Goal: Transaction & Acquisition: Register for event/course

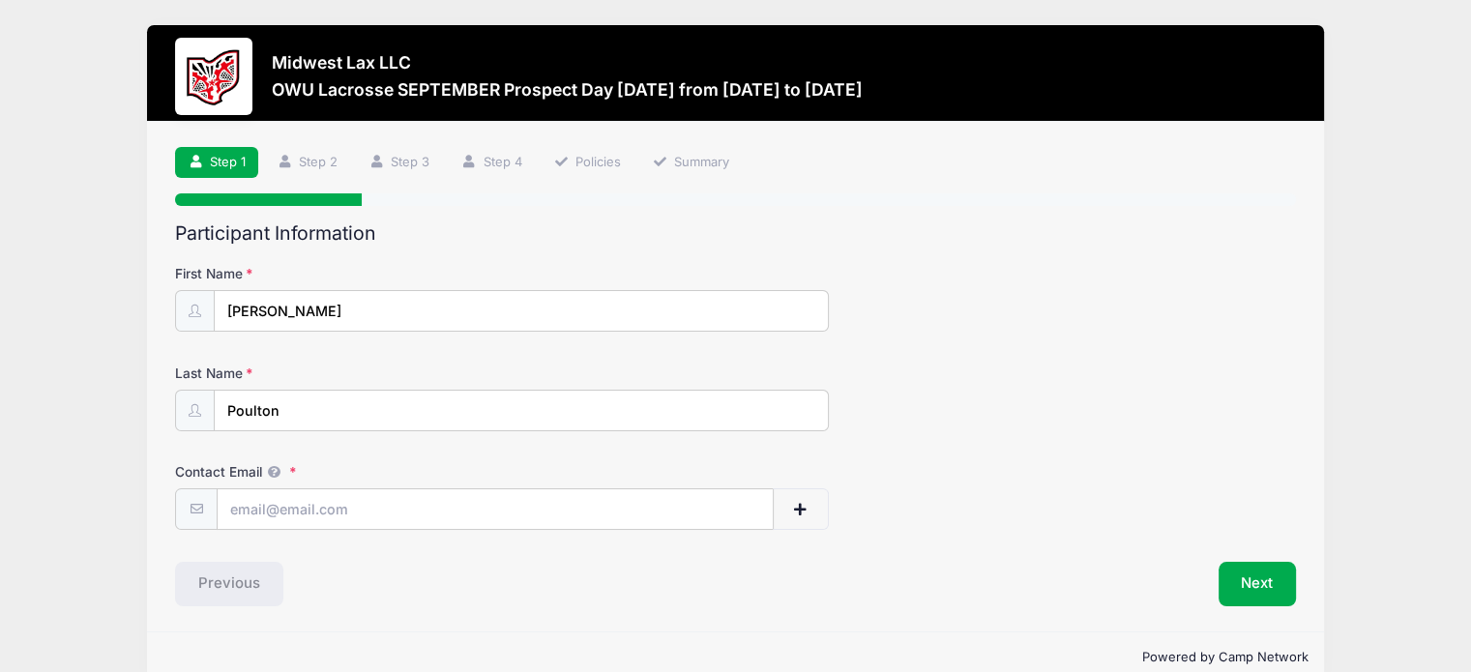
scroll to position [33, 0]
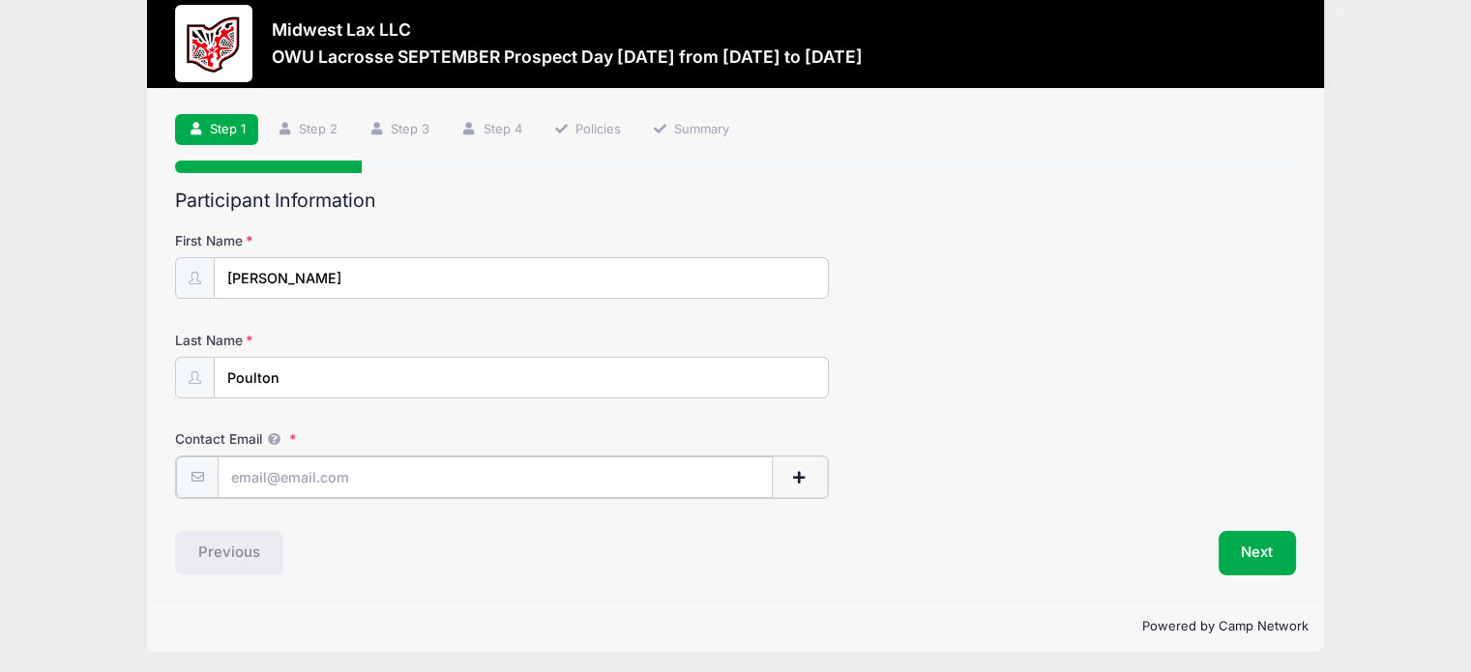
click at [322, 467] on input "Contact Email" at bounding box center [495, 477] width 555 height 42
type input "[EMAIL_ADDRESS][DOMAIN_NAME]"
click at [1256, 554] on button "Next" at bounding box center [1257, 551] width 78 height 44
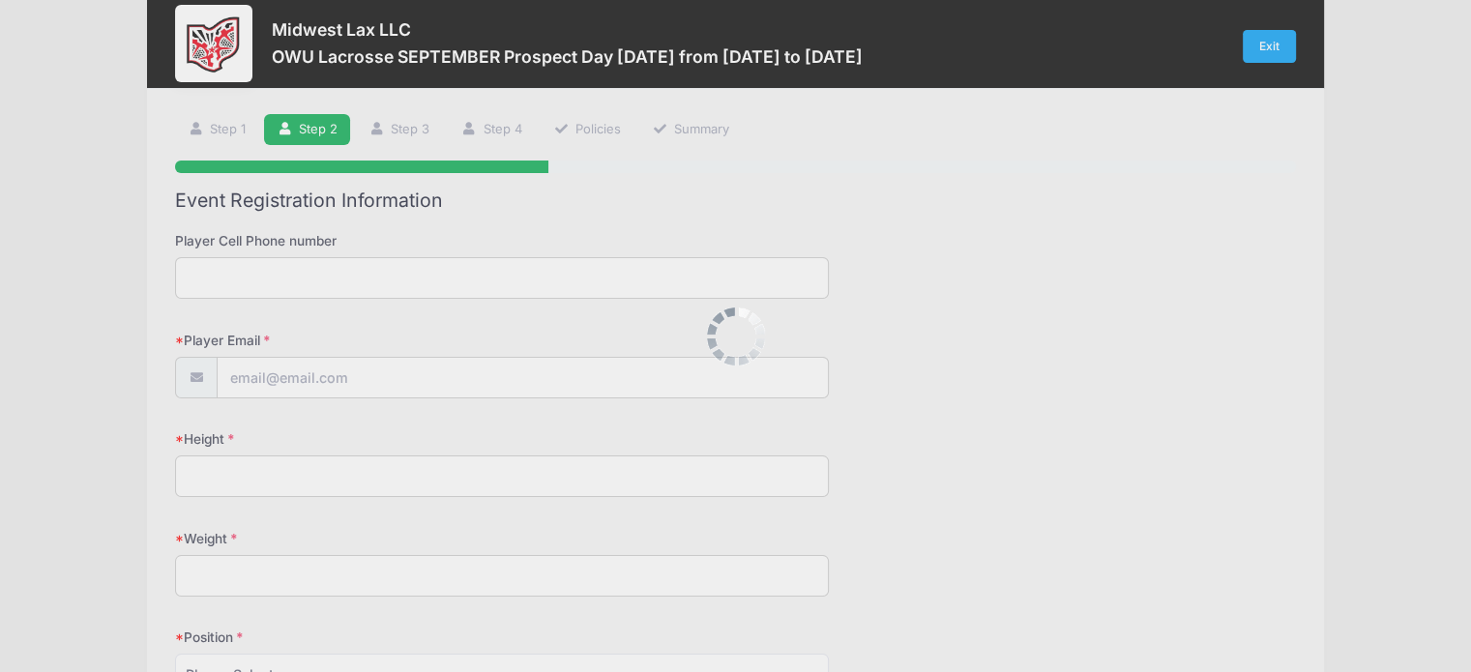
scroll to position [0, 0]
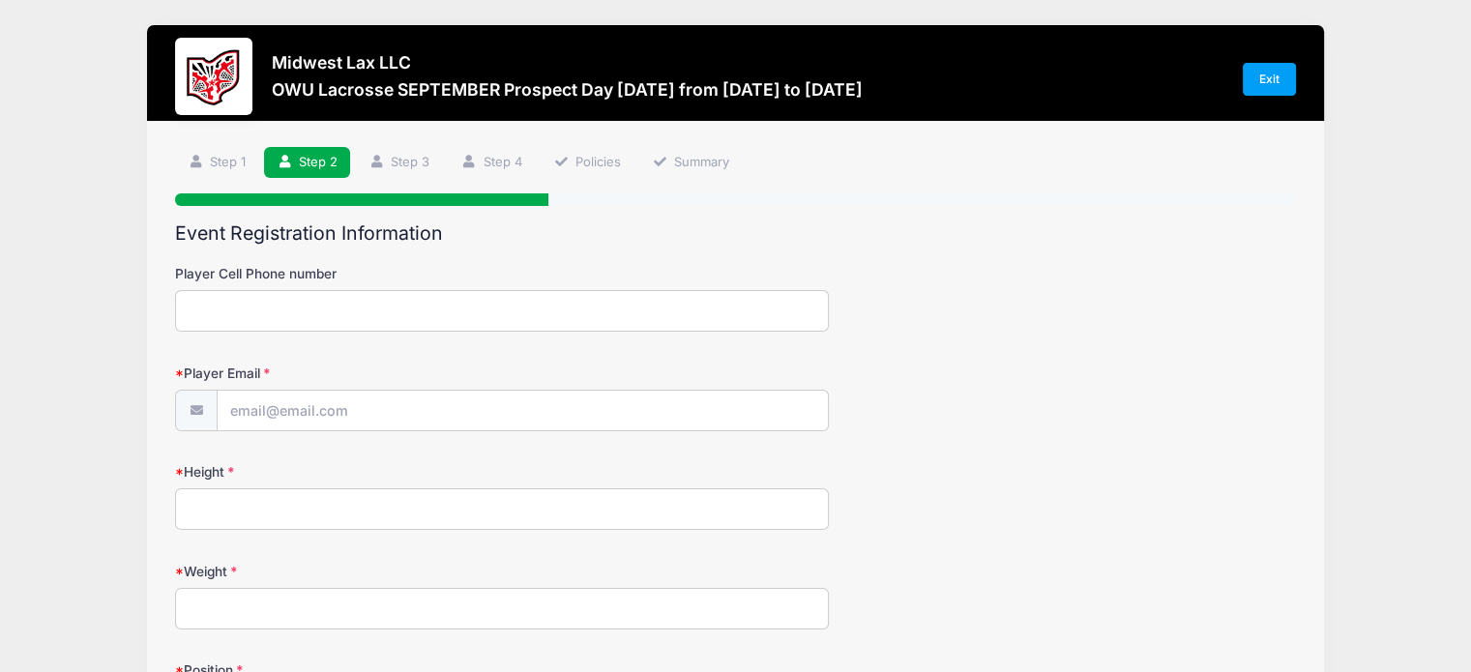
click at [240, 313] on input "Player Cell Phone number" at bounding box center [502, 311] width 654 height 42
type input "6143954043"
type input "[EMAIL_ADDRESS][DOMAIN_NAME]"
type input "Columbus"
select select "OH"
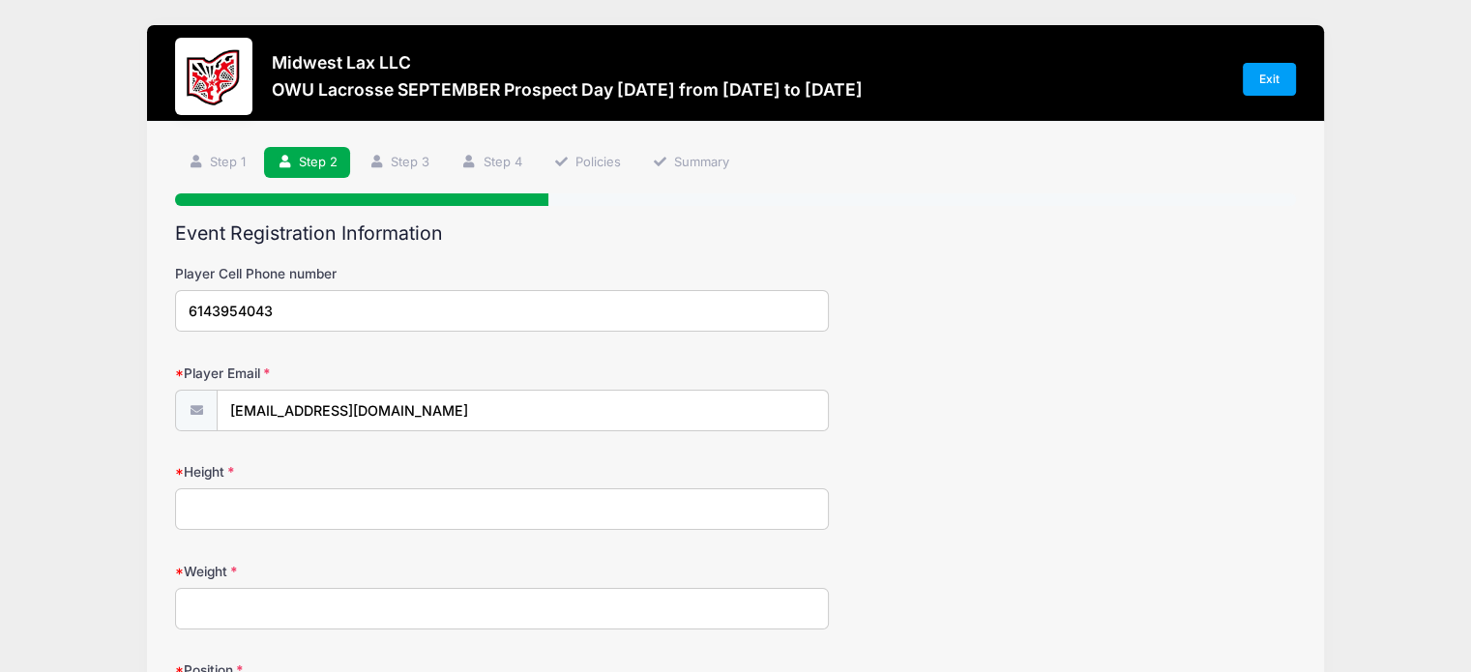
click at [292, 507] on input "Height" at bounding box center [502, 509] width 654 height 42
type input "5'11"
click at [305, 603] on input "Weight" at bounding box center [502, 609] width 654 height 42
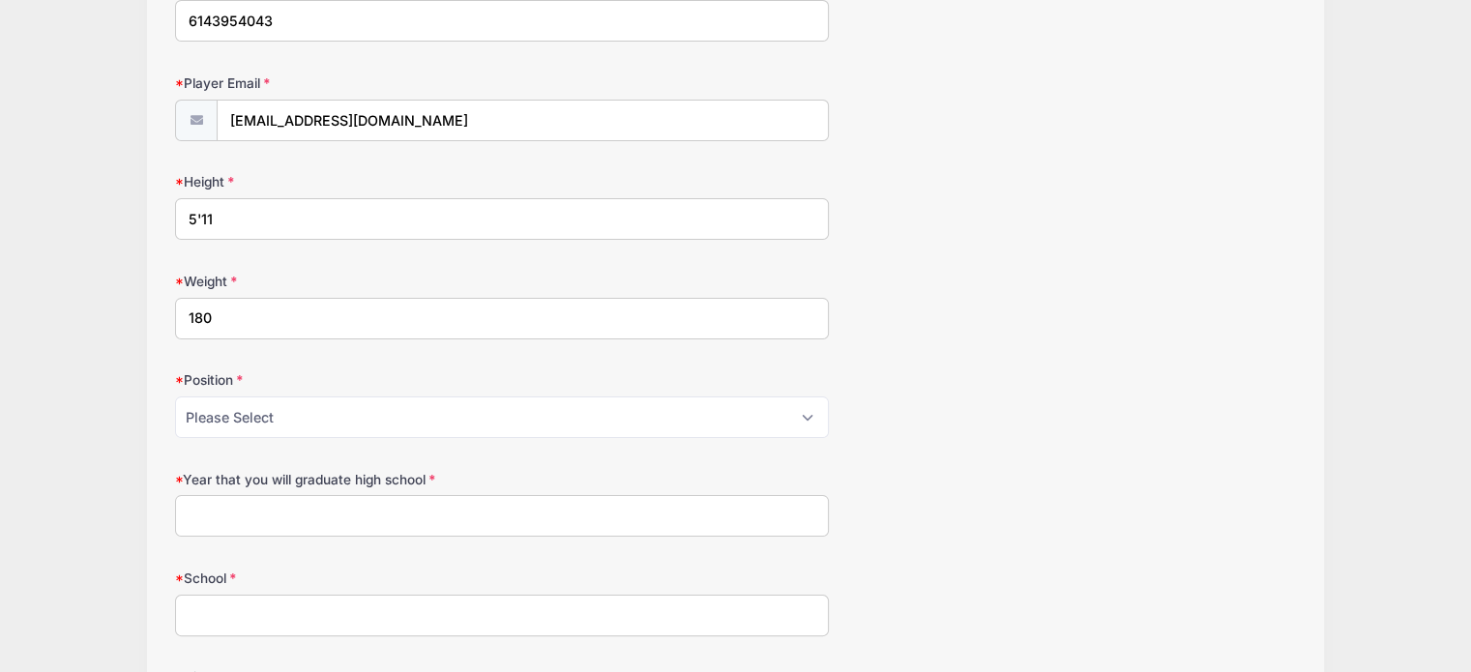
type input "180"
click at [354, 421] on select "Please Select Attack Midfield Defense LSM Goalie" at bounding box center [502, 417] width 654 height 42
select select "Defense"
click at [175, 396] on select "Please Select Attack Midfield Defense LSM Goalie" at bounding box center [502, 417] width 654 height 42
click at [285, 522] on input "Year that you will graduate high school" at bounding box center [502, 516] width 654 height 42
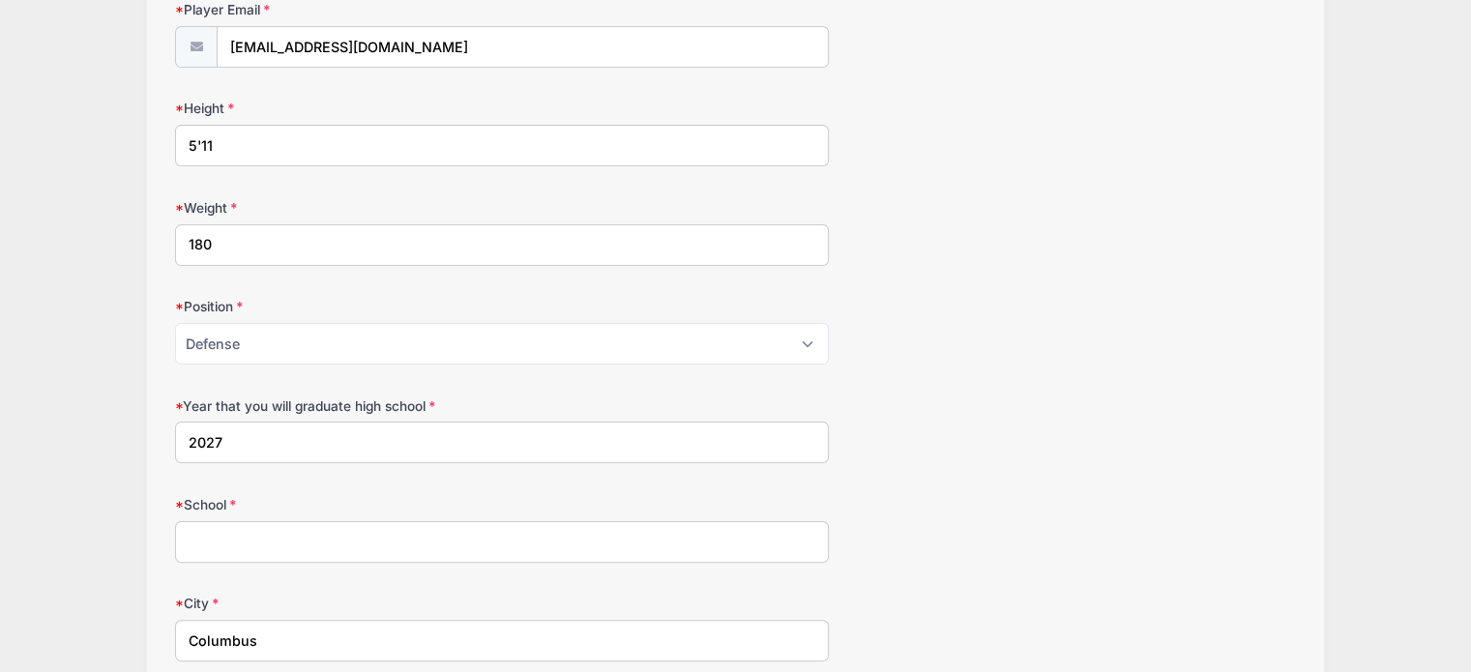
scroll to position [677, 0]
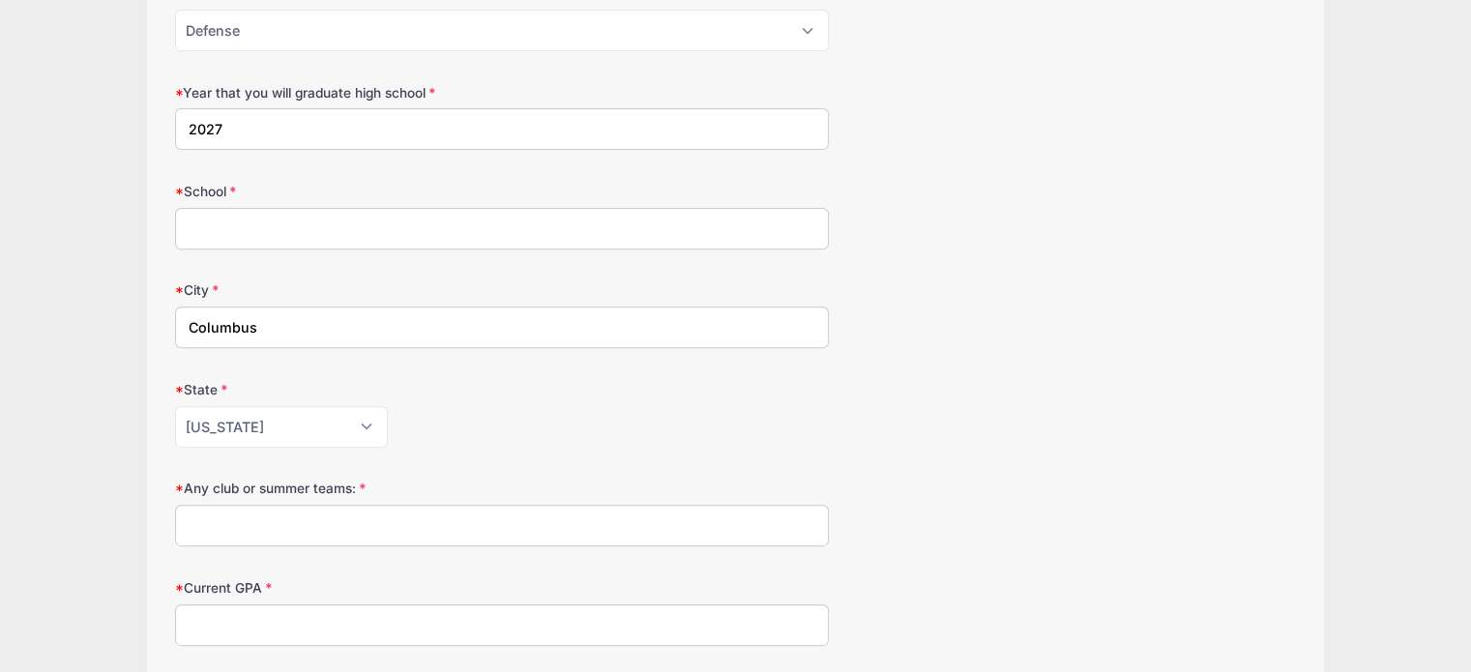
type input "2027"
click at [259, 227] on input "School" at bounding box center [502, 229] width 654 height 42
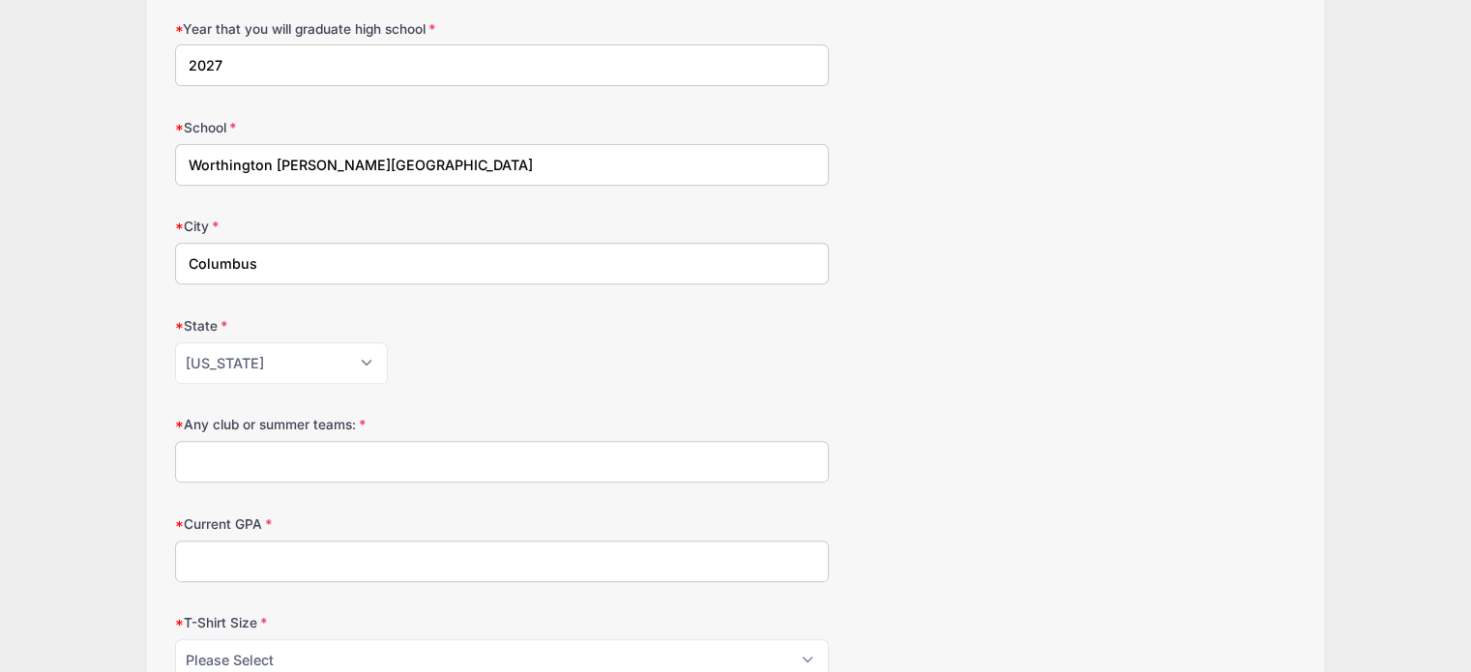
scroll to position [920, 0]
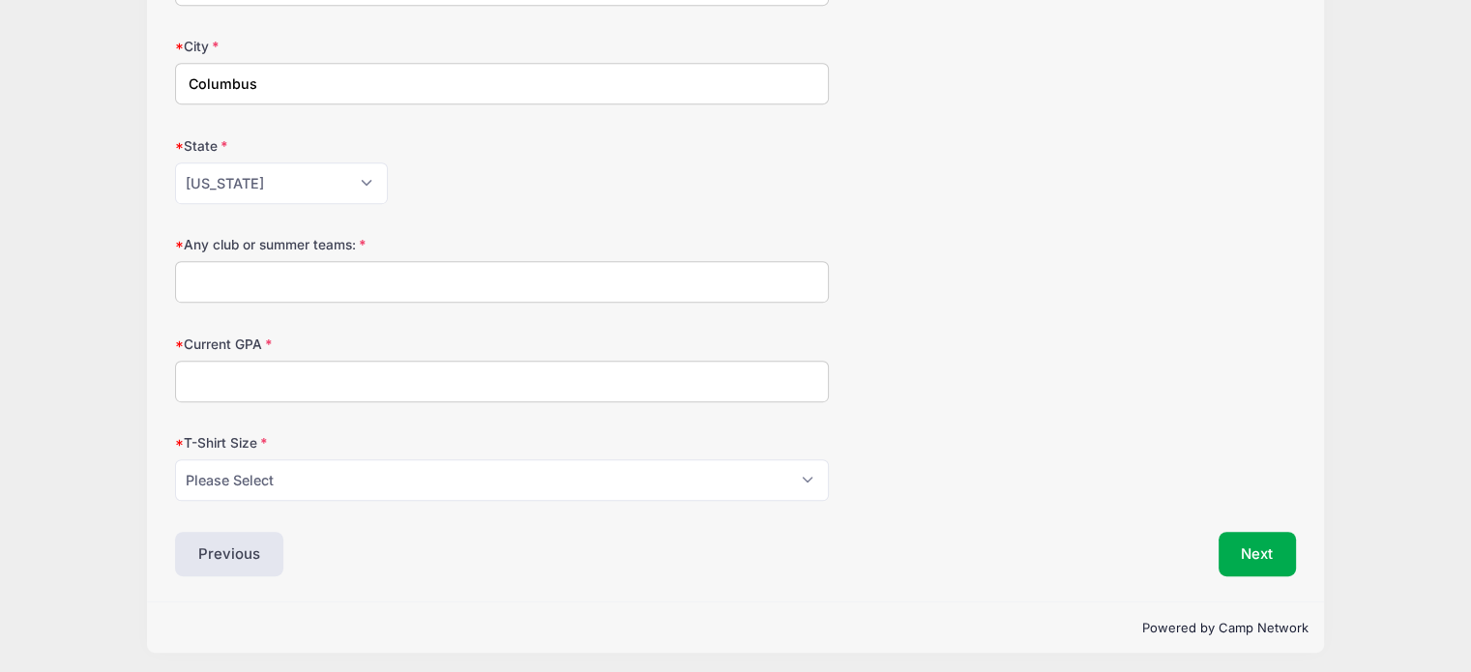
type input "Worthington Kilbourne High School"
click at [325, 280] on input "Any club or summer teams:" at bounding box center [502, 282] width 654 height 42
type input "Blackjack Elite, Shred Thread National 2027"
click at [265, 371] on input "Current GPA" at bounding box center [502, 382] width 654 height 42
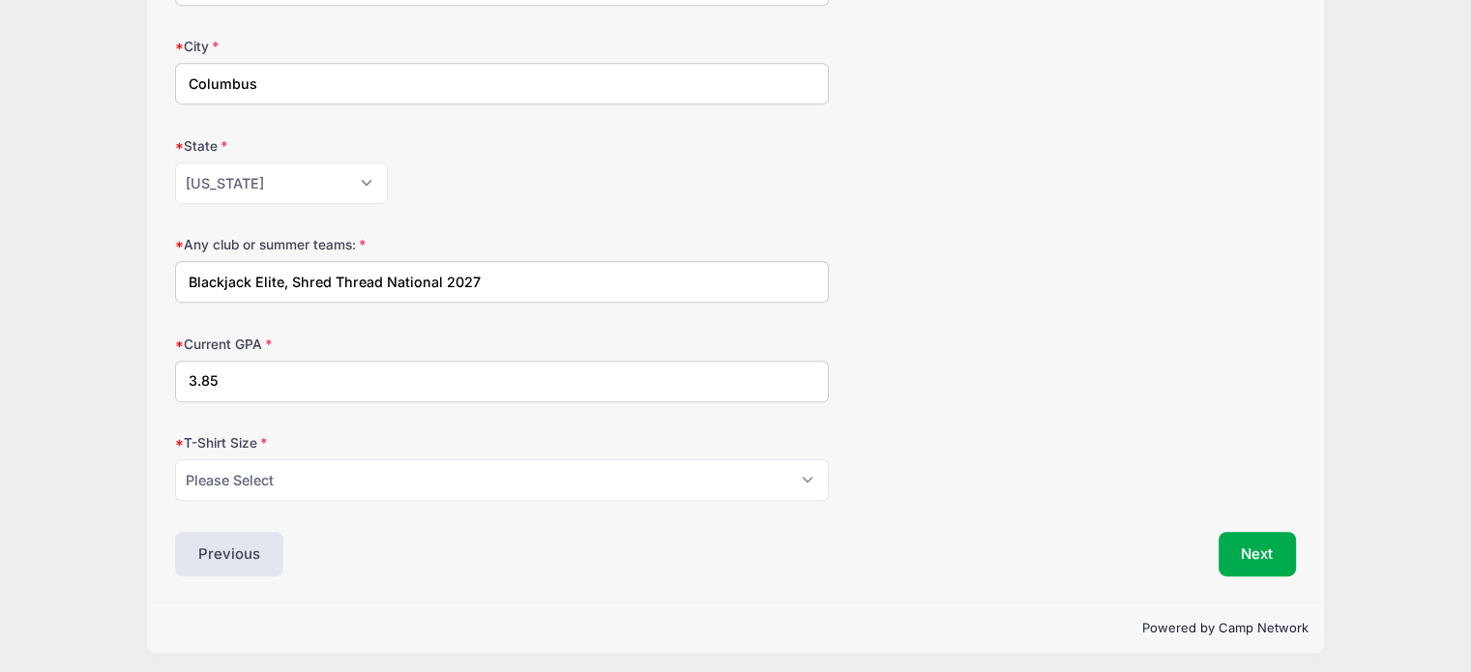
type input "3.85"
click at [327, 487] on select "Please Select Youth Small Youth Medium Youth Large Youth XLarge Adult Small Adu…" at bounding box center [502, 480] width 654 height 42
select select "Adult Large"
click at [175, 459] on select "Please Select Youth Small Youth Medium Youth Large Youth XLarge Adult Small Adu…" at bounding box center [502, 480] width 654 height 42
click at [1262, 549] on button "Next" at bounding box center [1257, 554] width 78 height 44
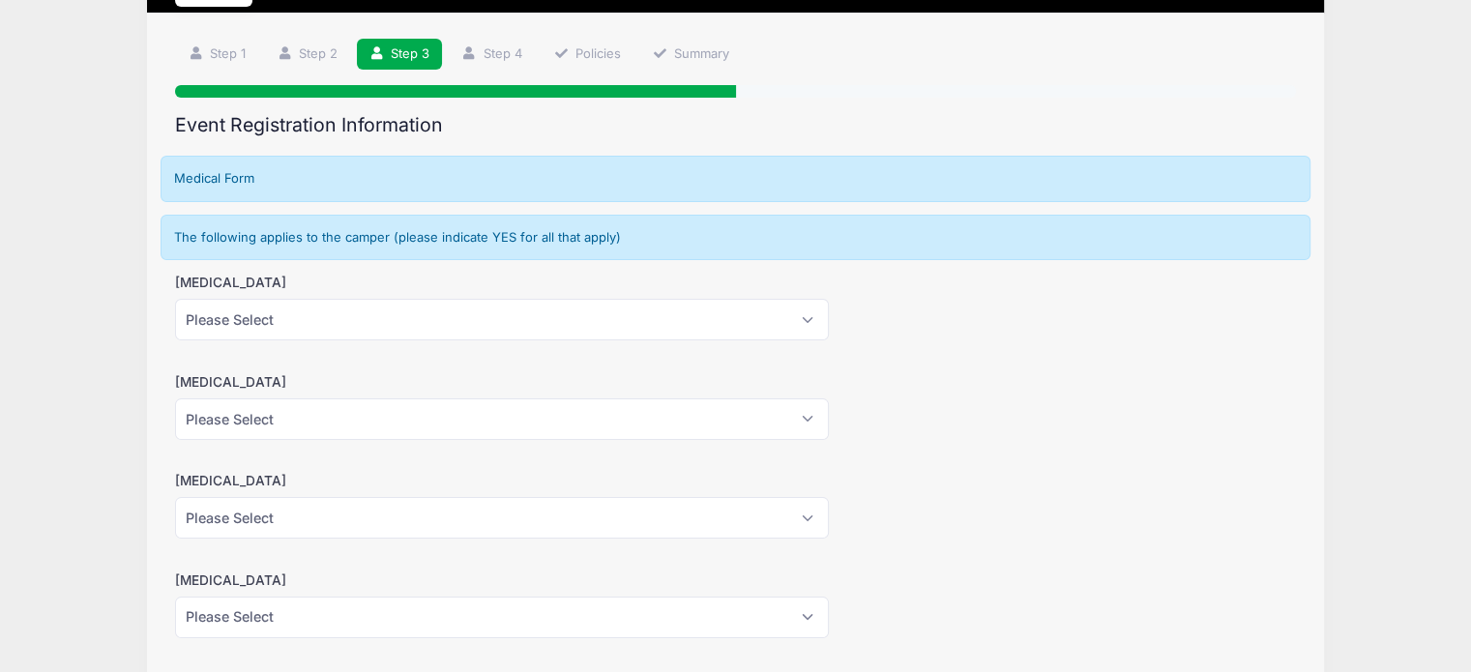
scroll to position [0, 0]
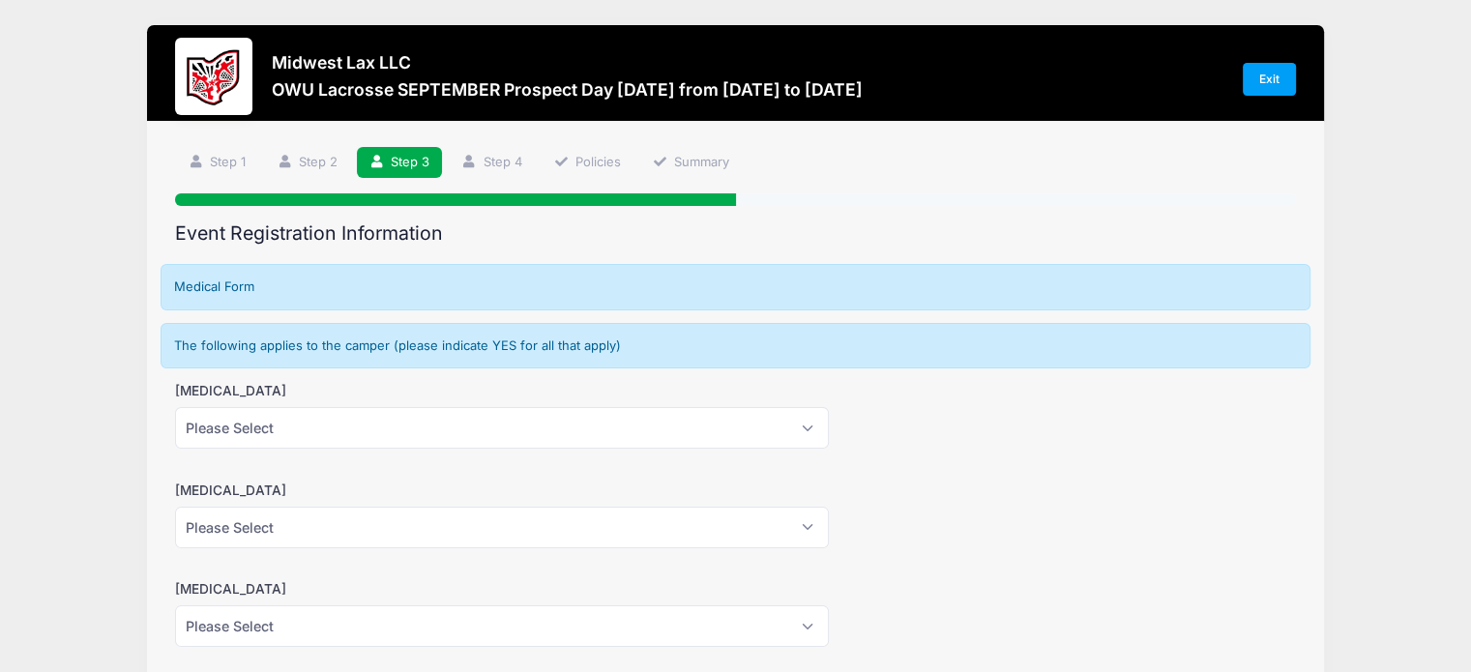
click at [389, 301] on div "Medical Form" at bounding box center [736, 287] width 1150 height 46
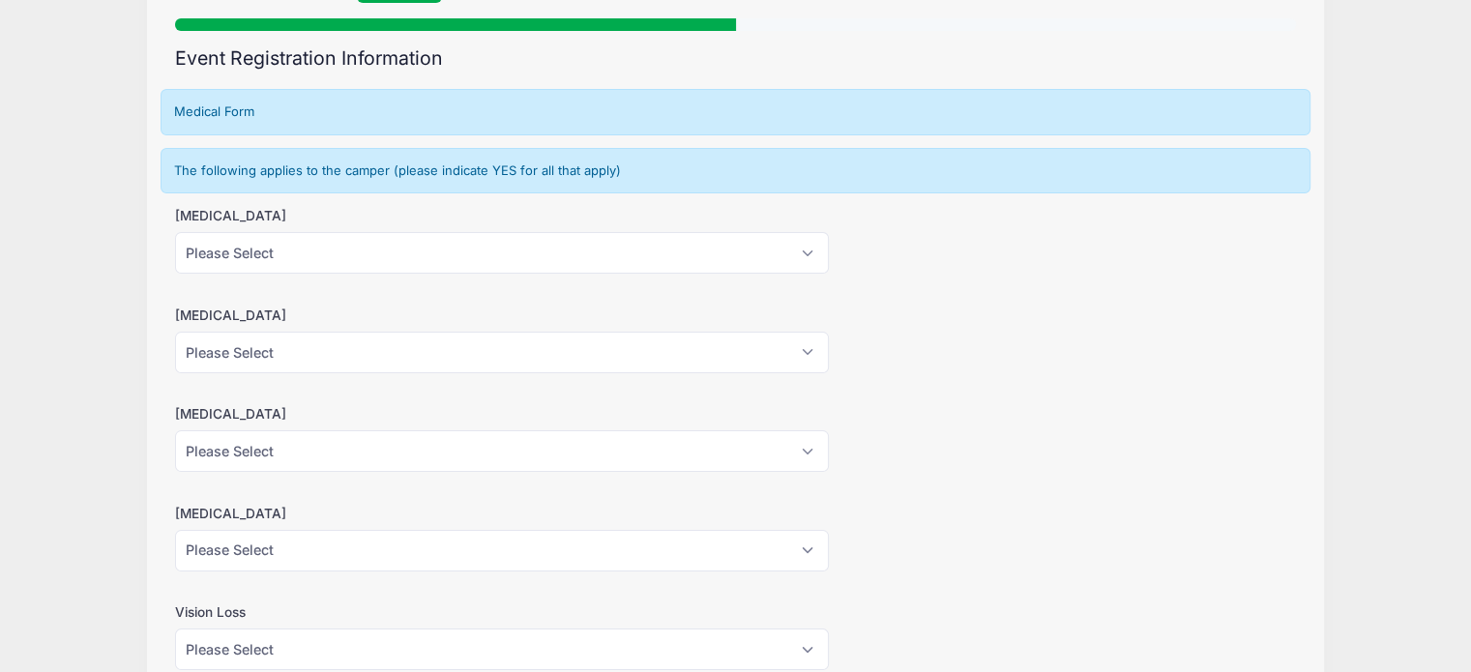
scroll to position [193, 0]
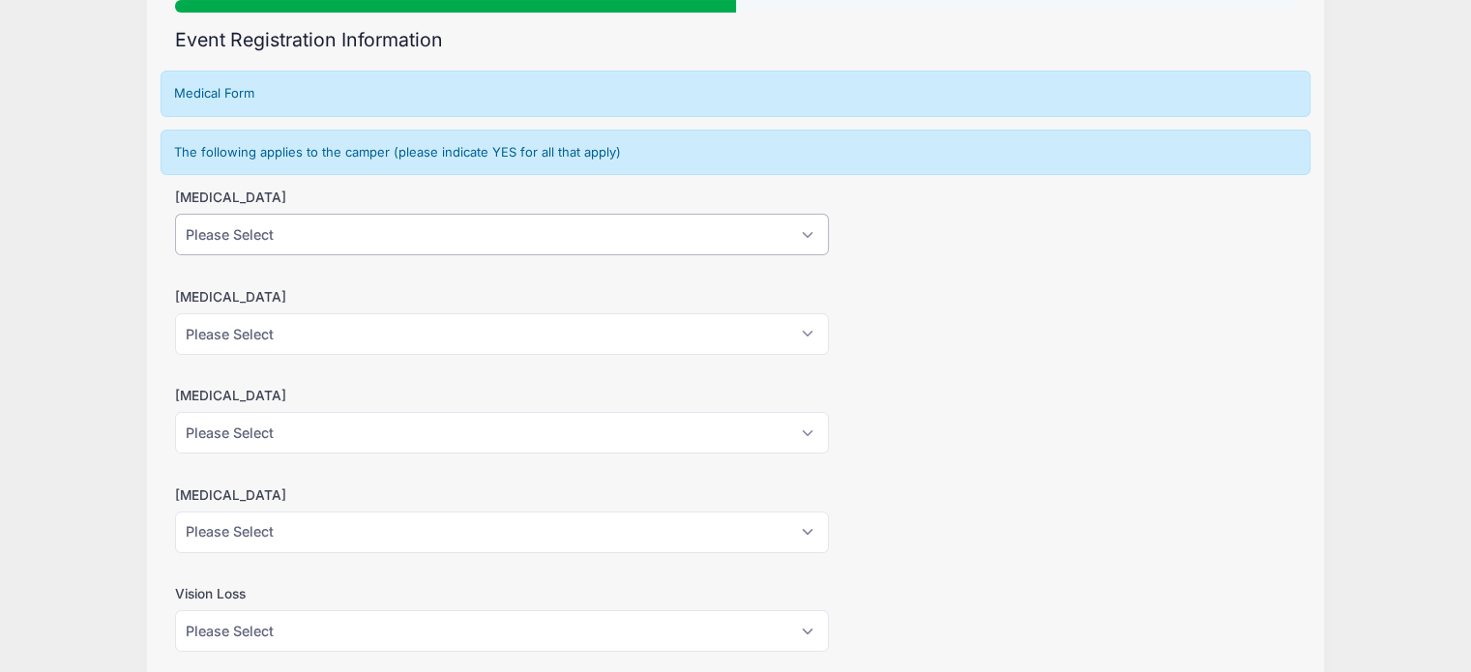
click at [813, 244] on select "Please Select Yes No" at bounding box center [502, 235] width 654 height 42
select select "No"
click at [175, 214] on select "Please Select Yes No" at bounding box center [502, 235] width 654 height 42
click at [812, 332] on select "Please Select Yes No" at bounding box center [502, 334] width 654 height 42
select select "No"
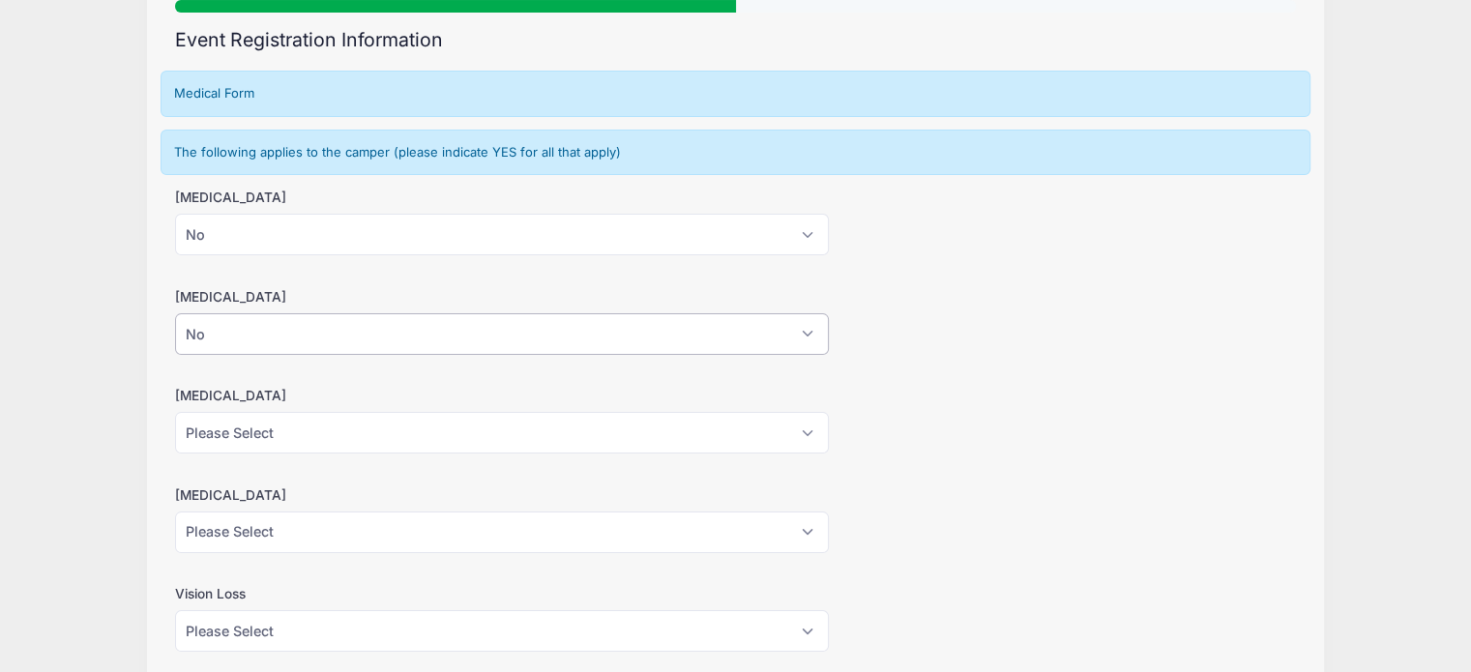
click at [175, 313] on select "Please Select Yes No" at bounding box center [502, 334] width 654 height 42
click at [810, 428] on select "Please Select Yes No" at bounding box center [502, 433] width 654 height 42
select select "No"
click at [175, 412] on select "Please Select Yes No" at bounding box center [502, 433] width 654 height 42
click at [820, 535] on select "Please Select Yes No" at bounding box center [502, 532] width 654 height 42
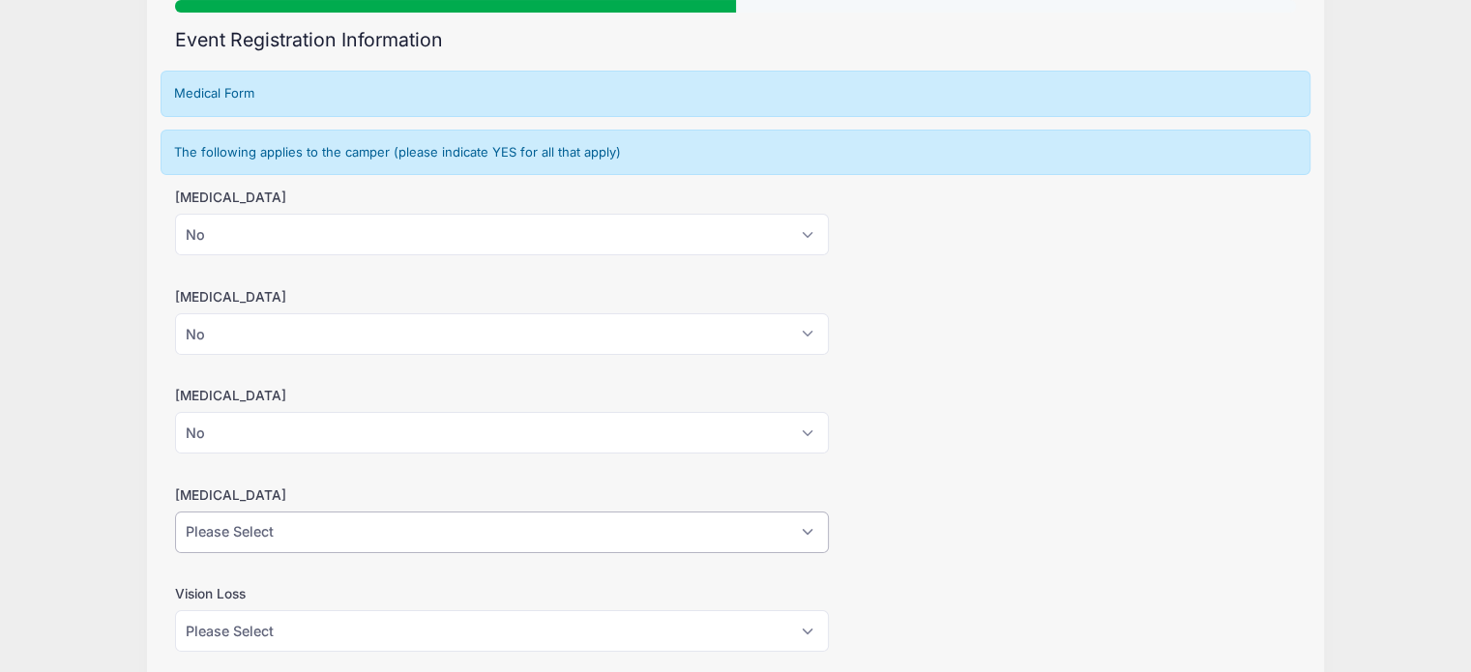
select select "No"
click at [175, 511] on select "Please Select Yes No" at bounding box center [502, 532] width 654 height 42
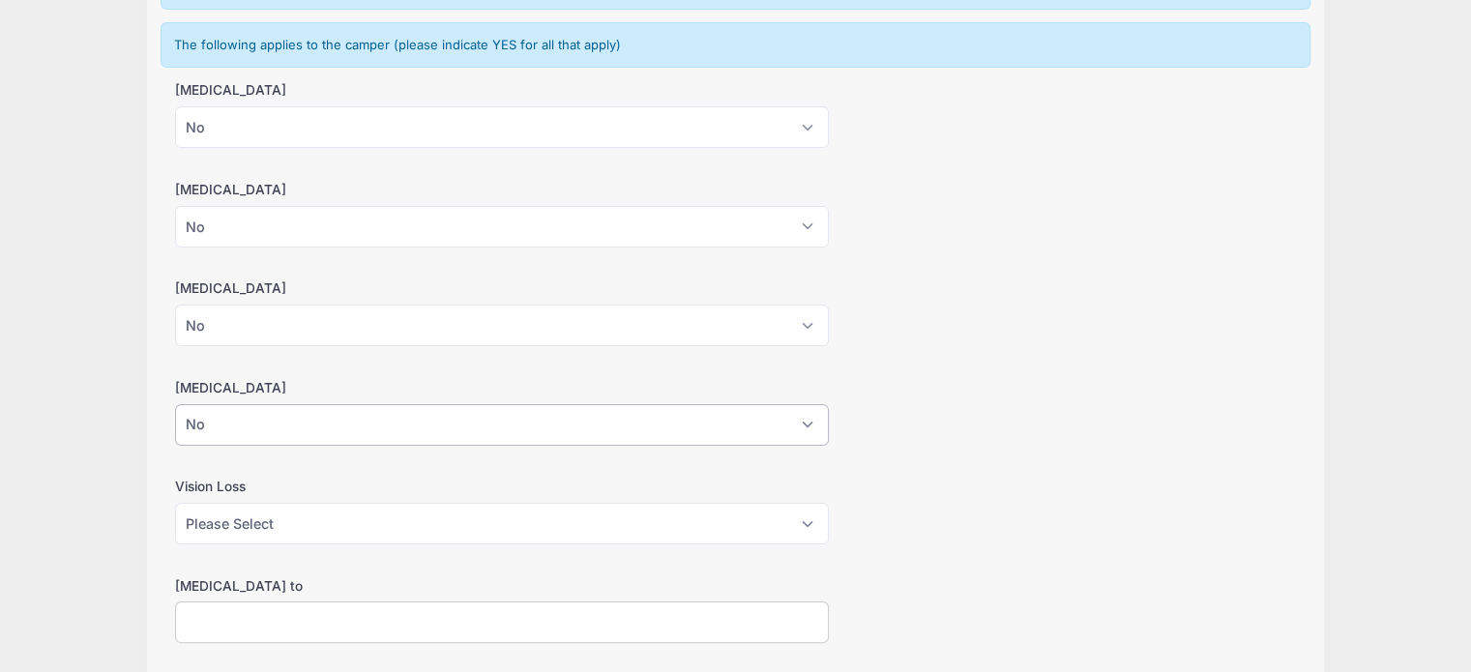
scroll to position [483, 0]
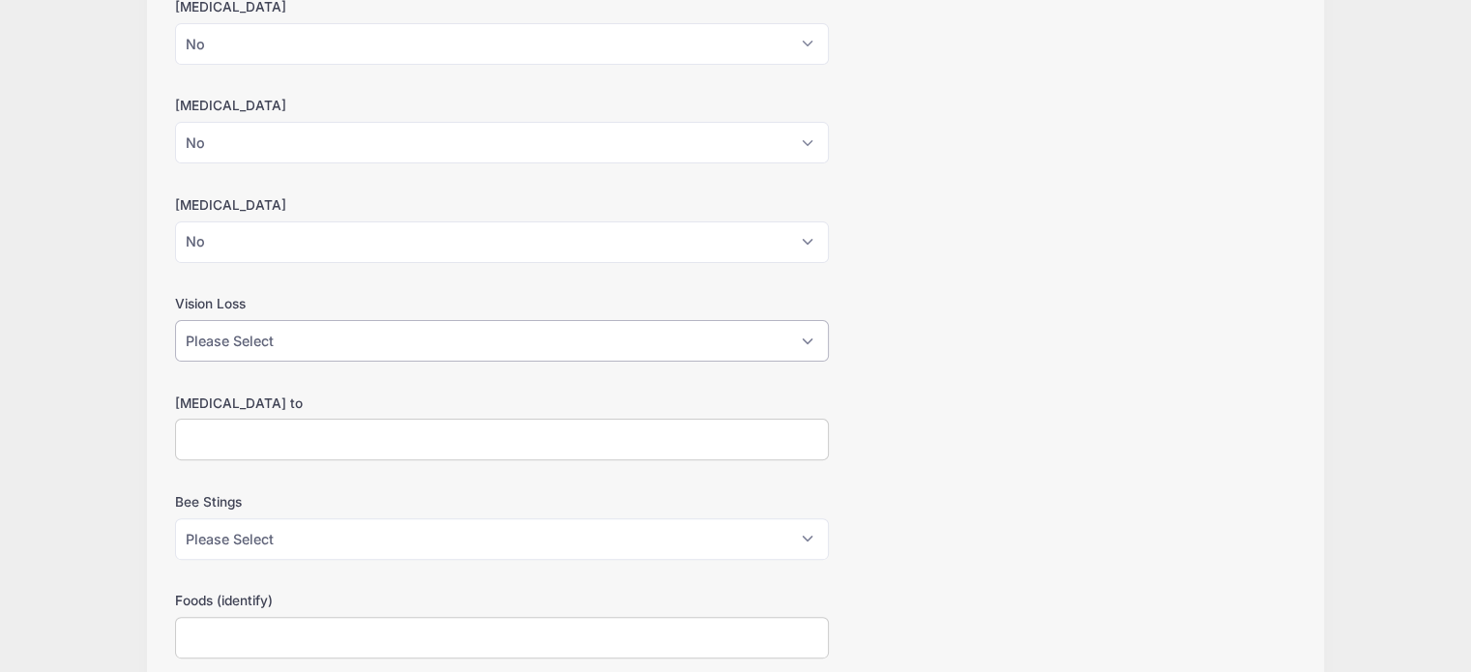
click at [807, 336] on select "Please Select Yes No" at bounding box center [502, 341] width 654 height 42
select select "No"
click at [175, 320] on select "Please Select Yes No" at bounding box center [502, 341] width 654 height 42
click at [476, 437] on input "Allergies to" at bounding box center [502, 440] width 654 height 42
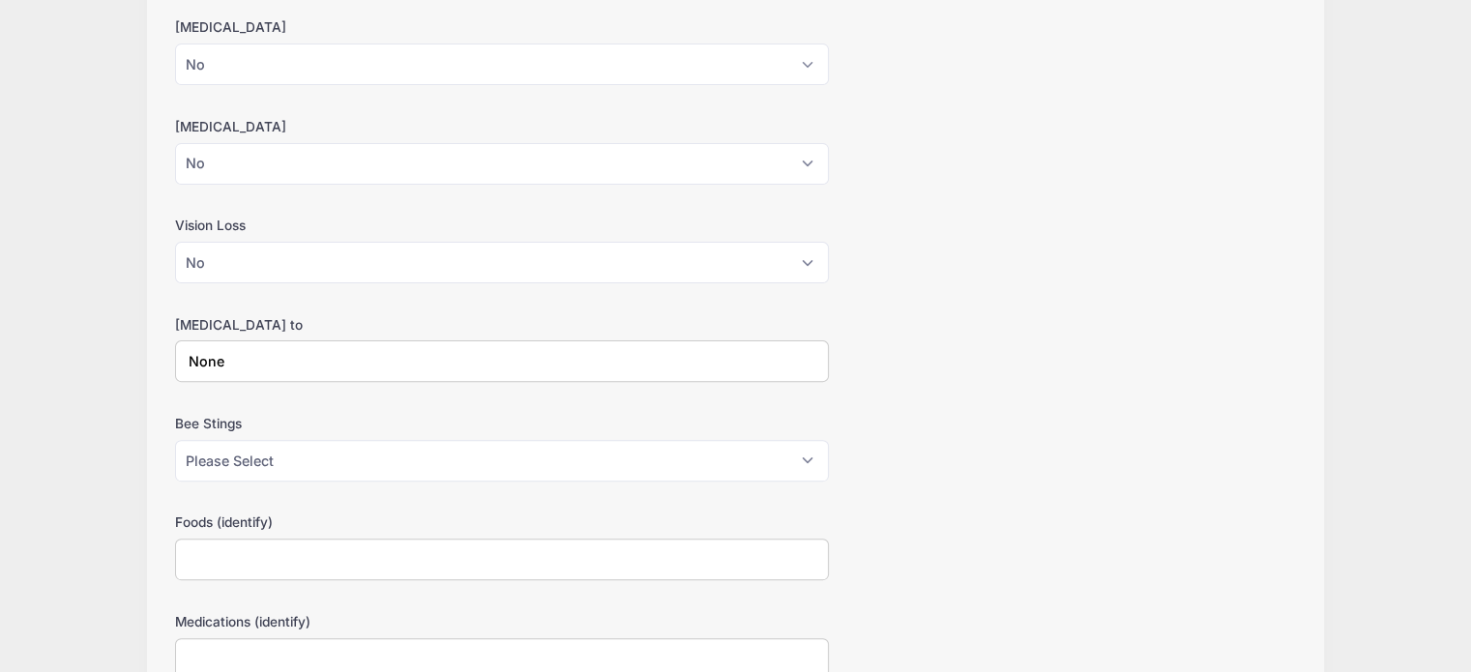
scroll to position [774, 0]
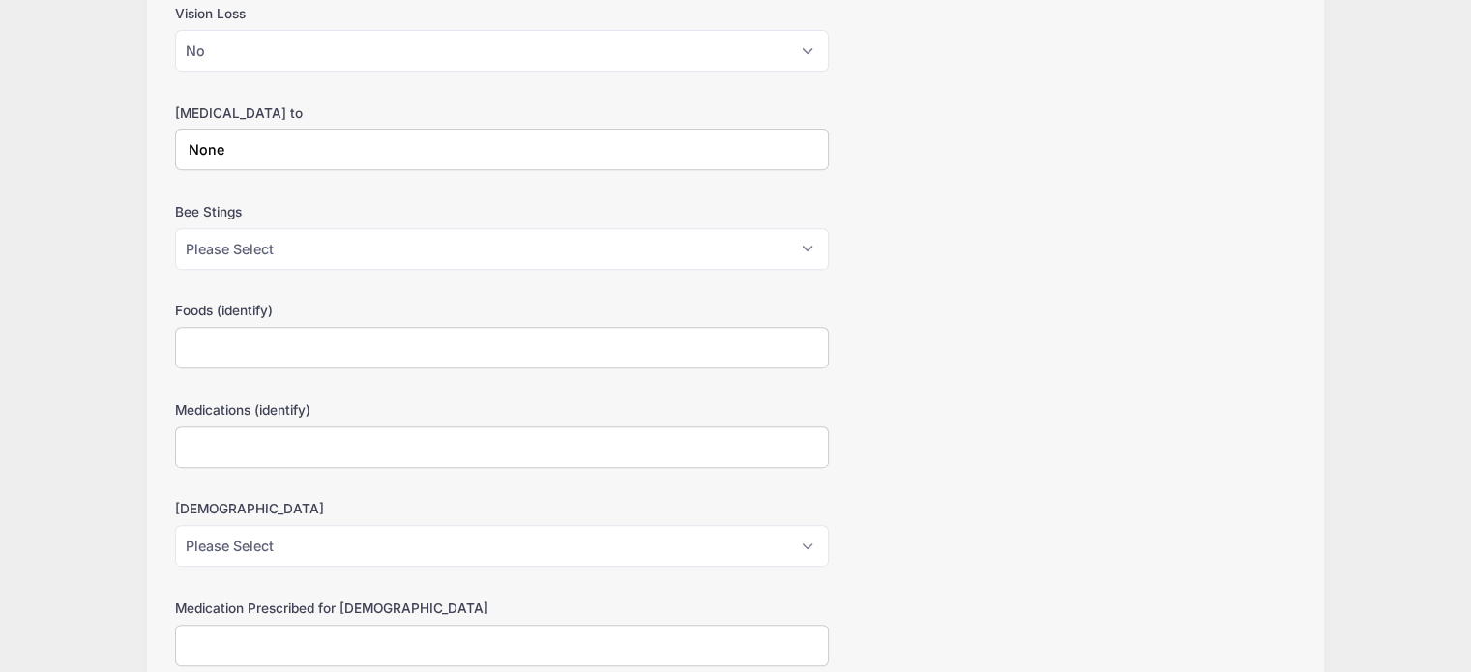
type input "None"
click at [812, 239] on select "Please Select Yes No" at bounding box center [502, 249] width 654 height 42
select select "No"
click at [175, 228] on select "Please Select Yes No" at bounding box center [502, 249] width 654 height 42
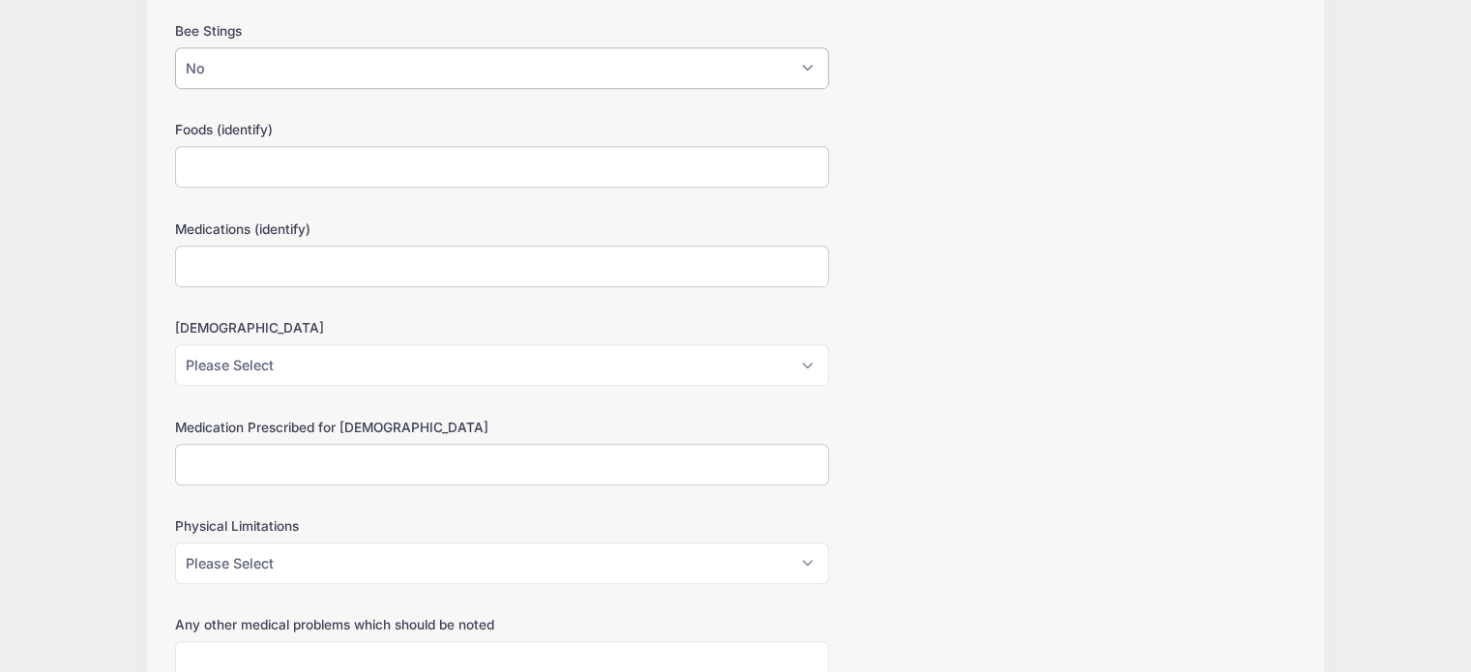
scroll to position [1064, 0]
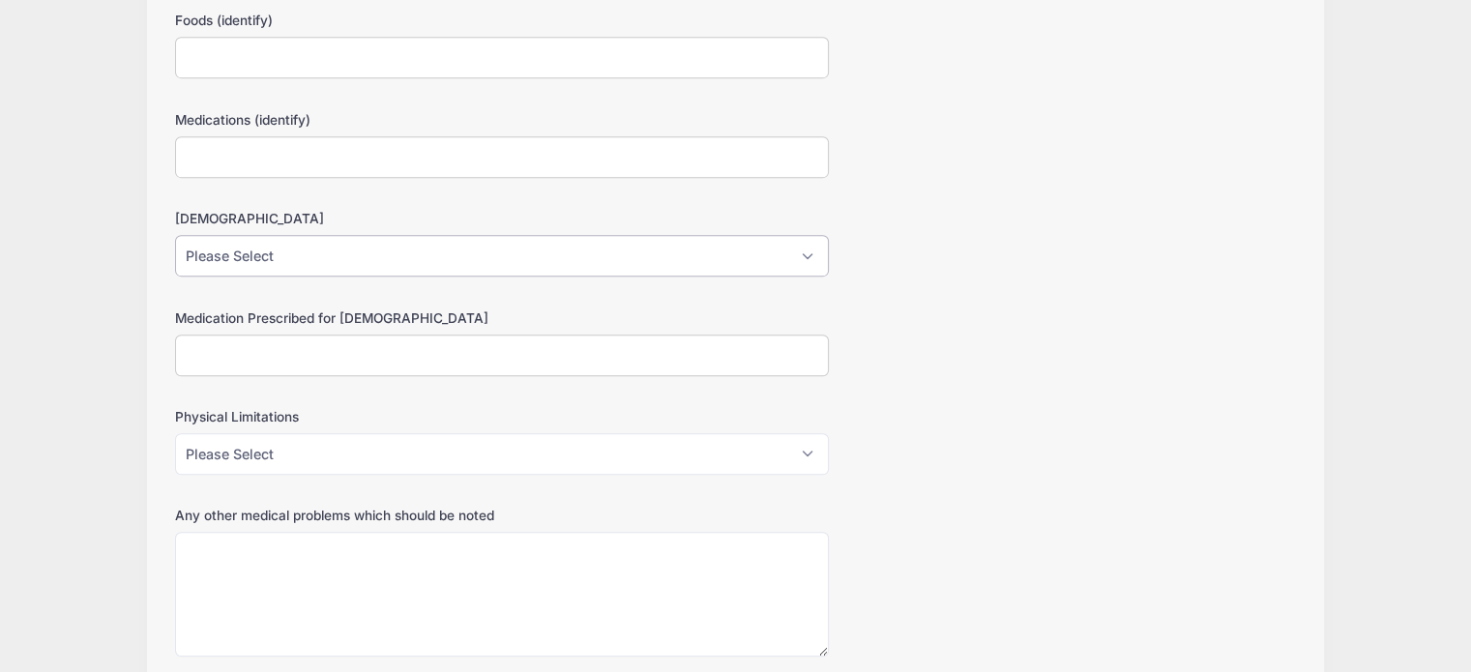
click at [807, 246] on select "Please Select Yes No" at bounding box center [502, 256] width 654 height 42
select select "No"
click at [175, 235] on select "Please Select Yes No" at bounding box center [502, 256] width 654 height 42
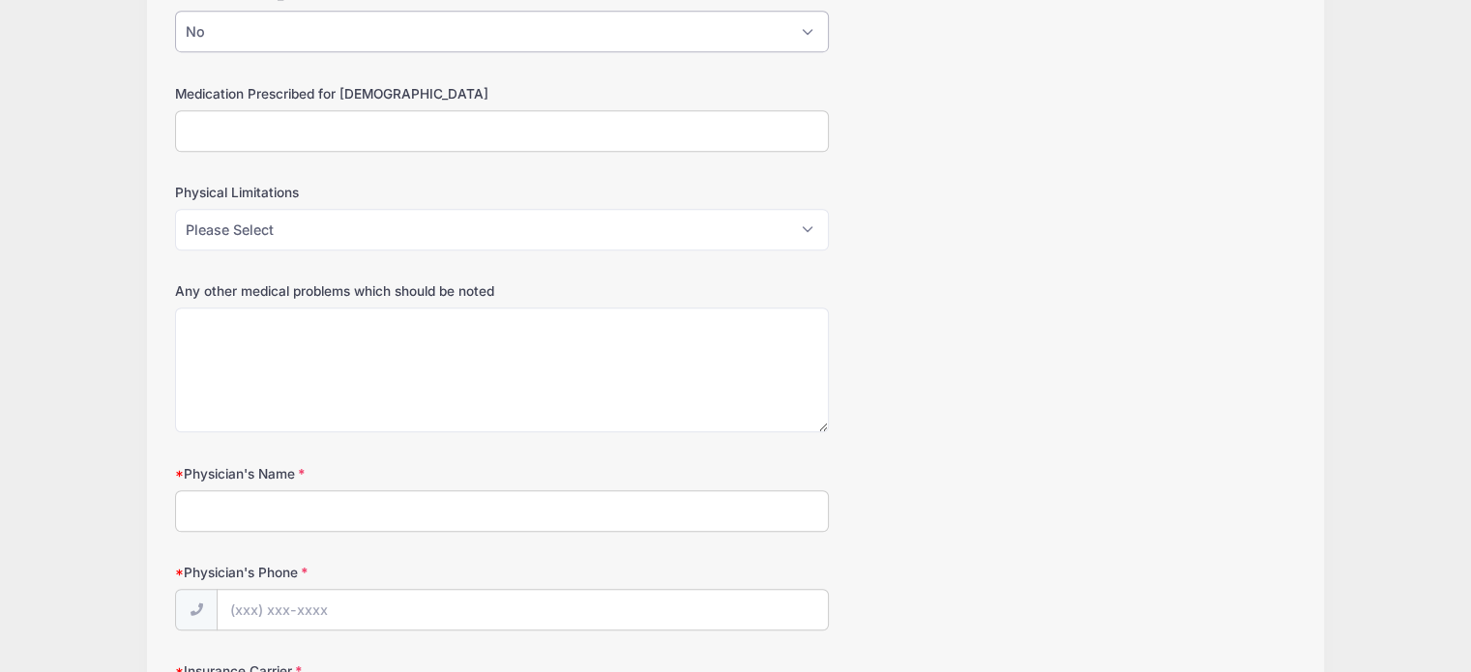
scroll to position [1354, 0]
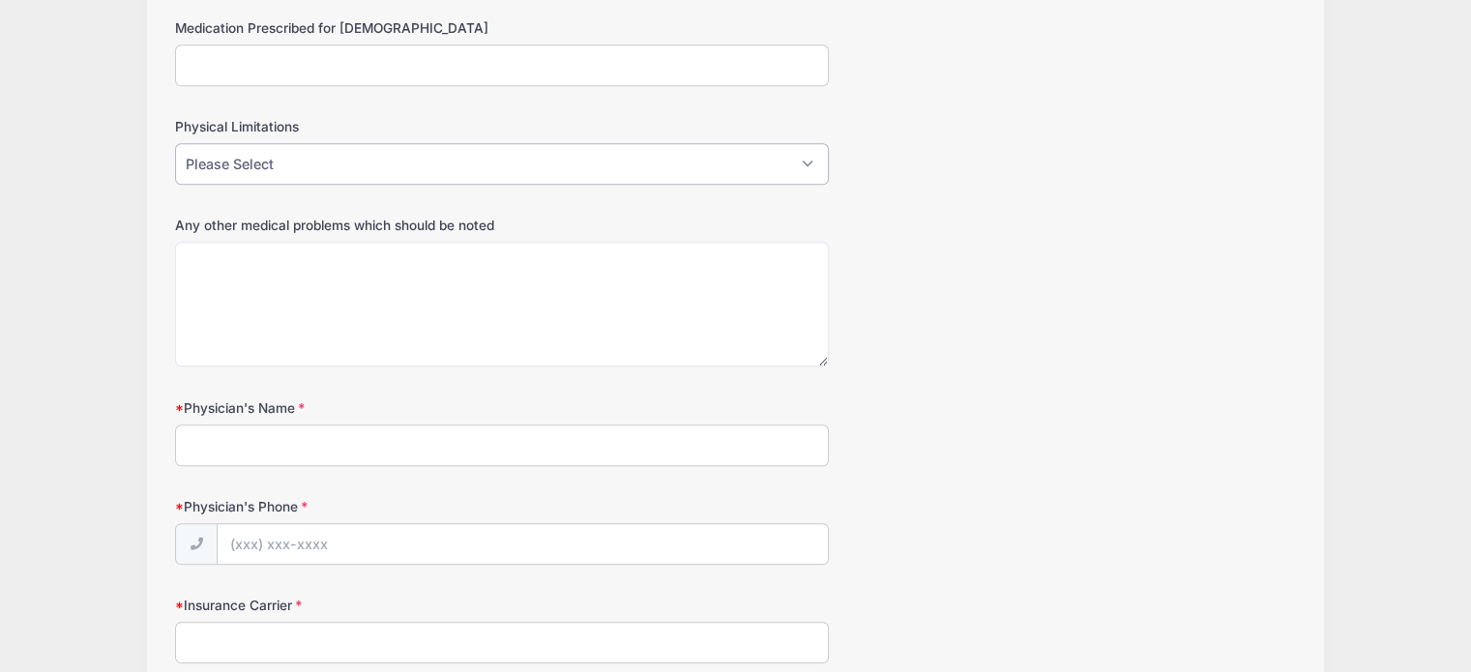
click at [788, 154] on select "Please Select Yes No" at bounding box center [502, 164] width 654 height 42
select select "No"
click at [175, 143] on select "Please Select Yes No" at bounding box center [502, 164] width 654 height 42
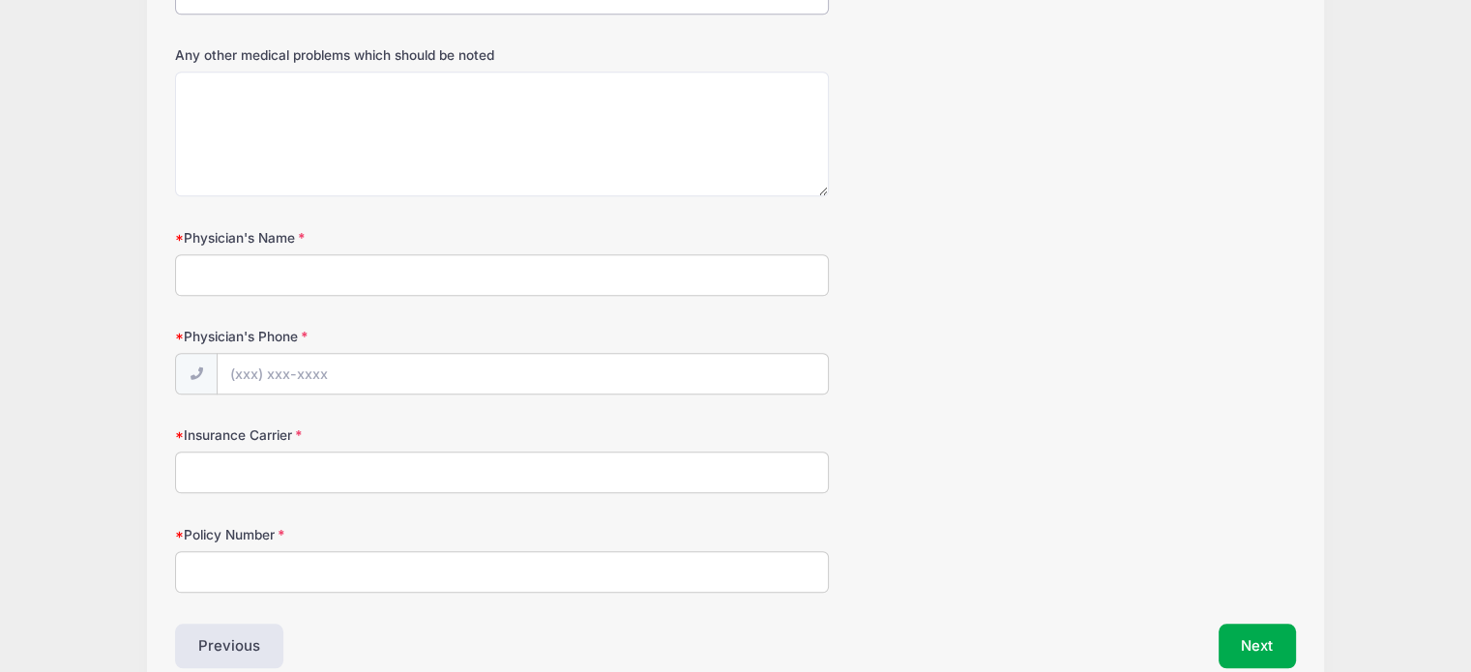
scroll to position [1547, 0]
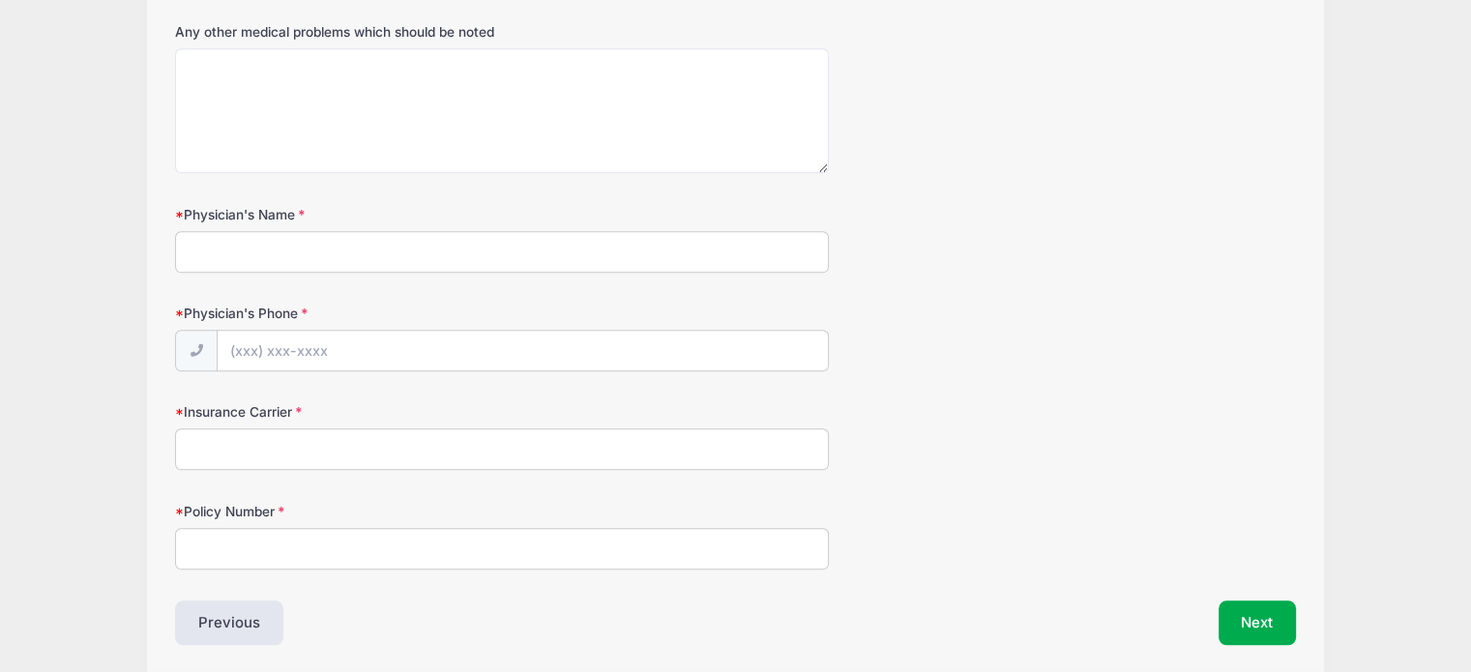
click at [404, 248] on input "Physician's Name" at bounding box center [502, 252] width 654 height 42
type input "Dr. Matthew Morrison"
type input "(614) 326-1600"
click at [336, 444] on input "Insurance Carrier" at bounding box center [502, 449] width 654 height 42
type input "Anthem"
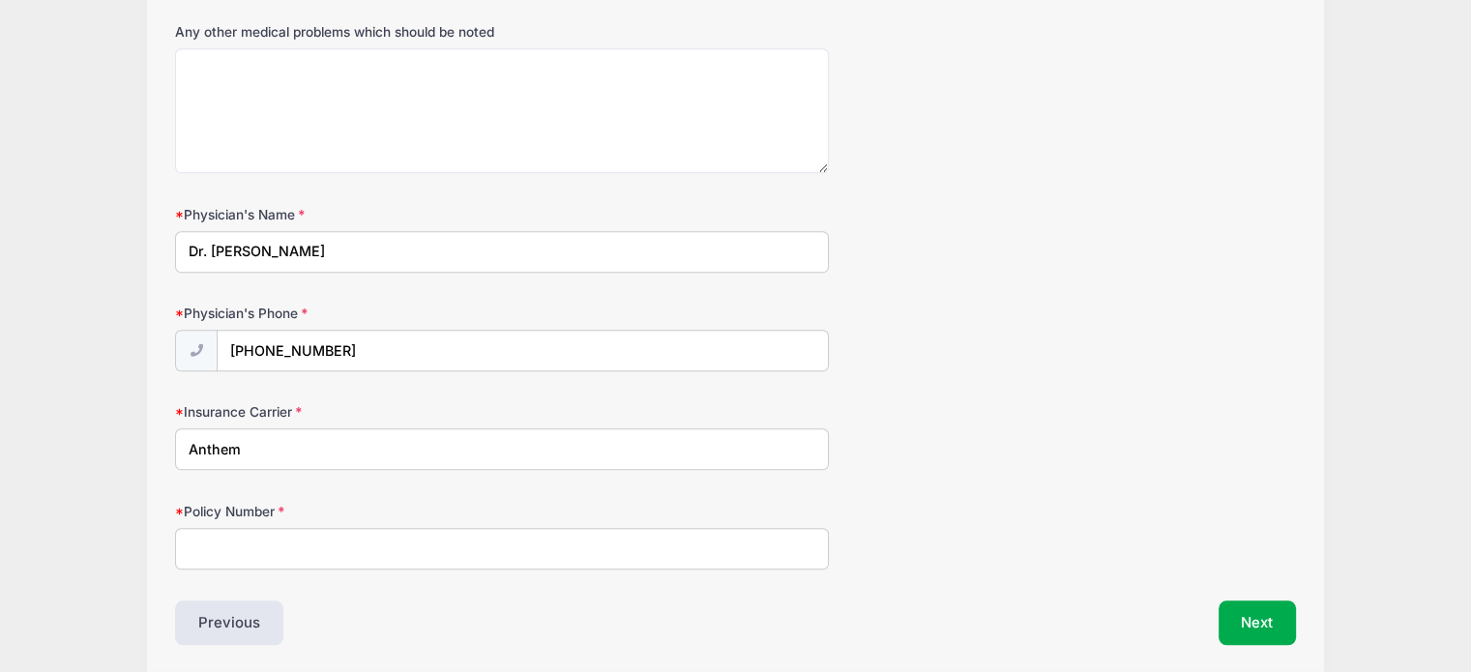
click at [268, 540] on input "Policy Number" at bounding box center [502, 549] width 654 height 42
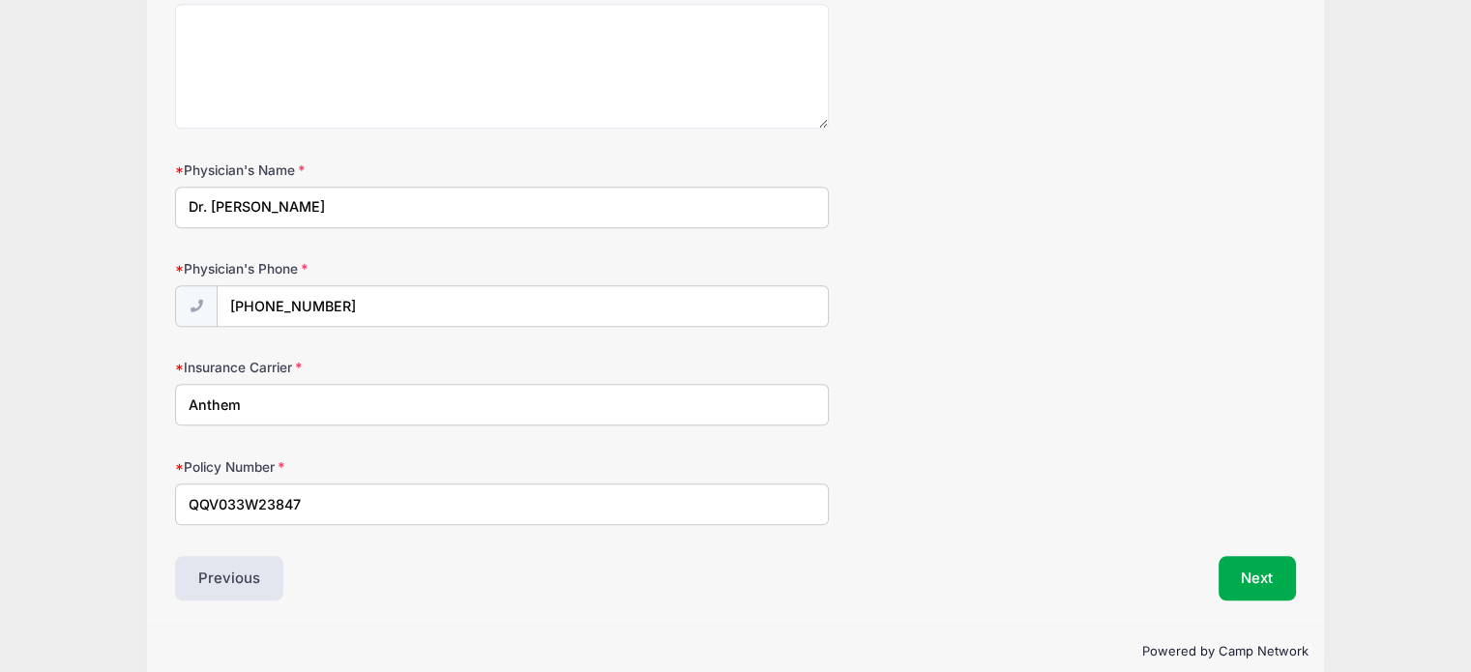
scroll to position [1613, 0]
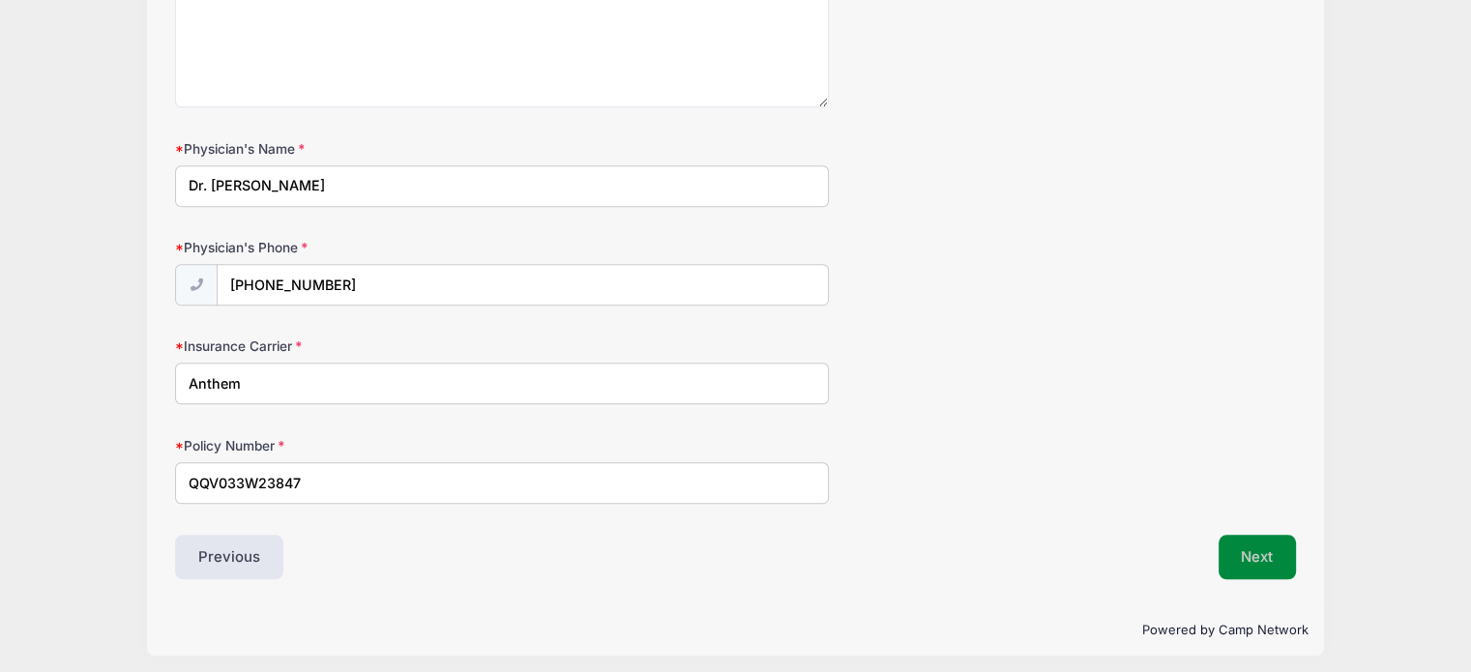
type input "QQV033W23847"
click at [1279, 556] on button "Next" at bounding box center [1257, 557] width 78 height 44
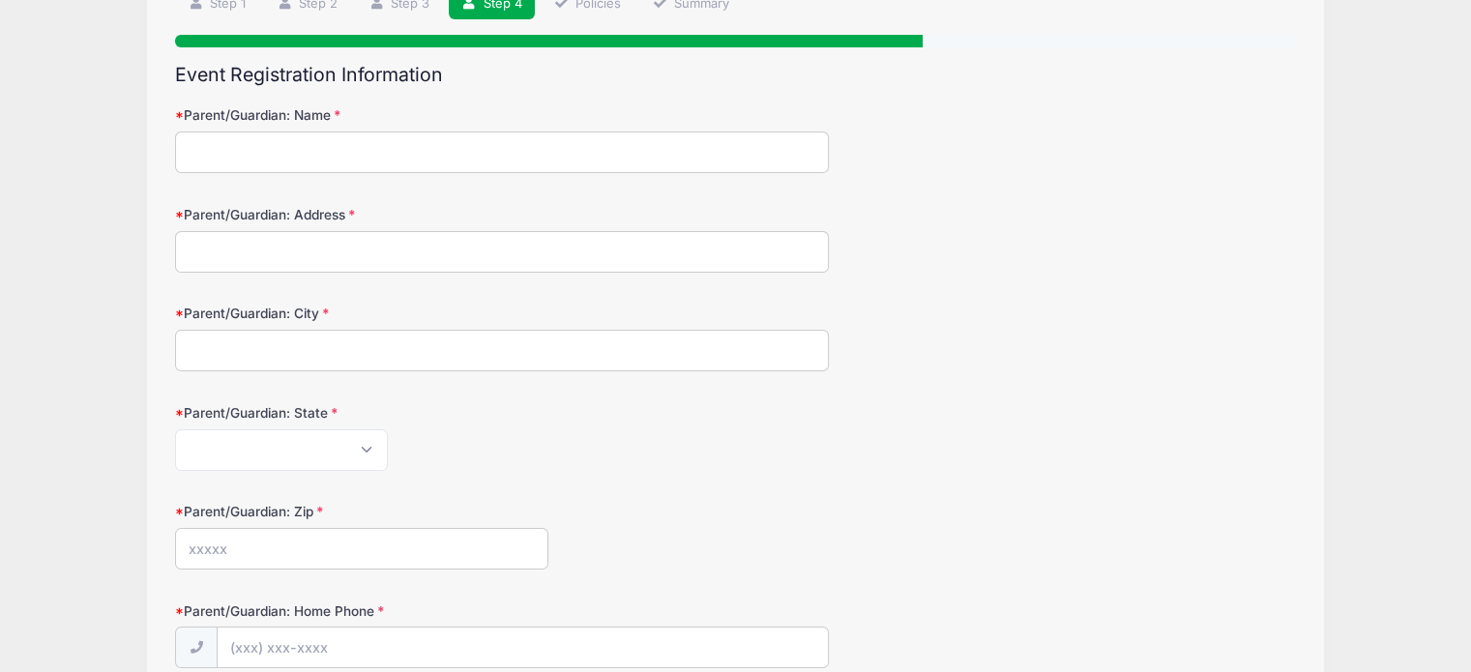
scroll to position [193, 0]
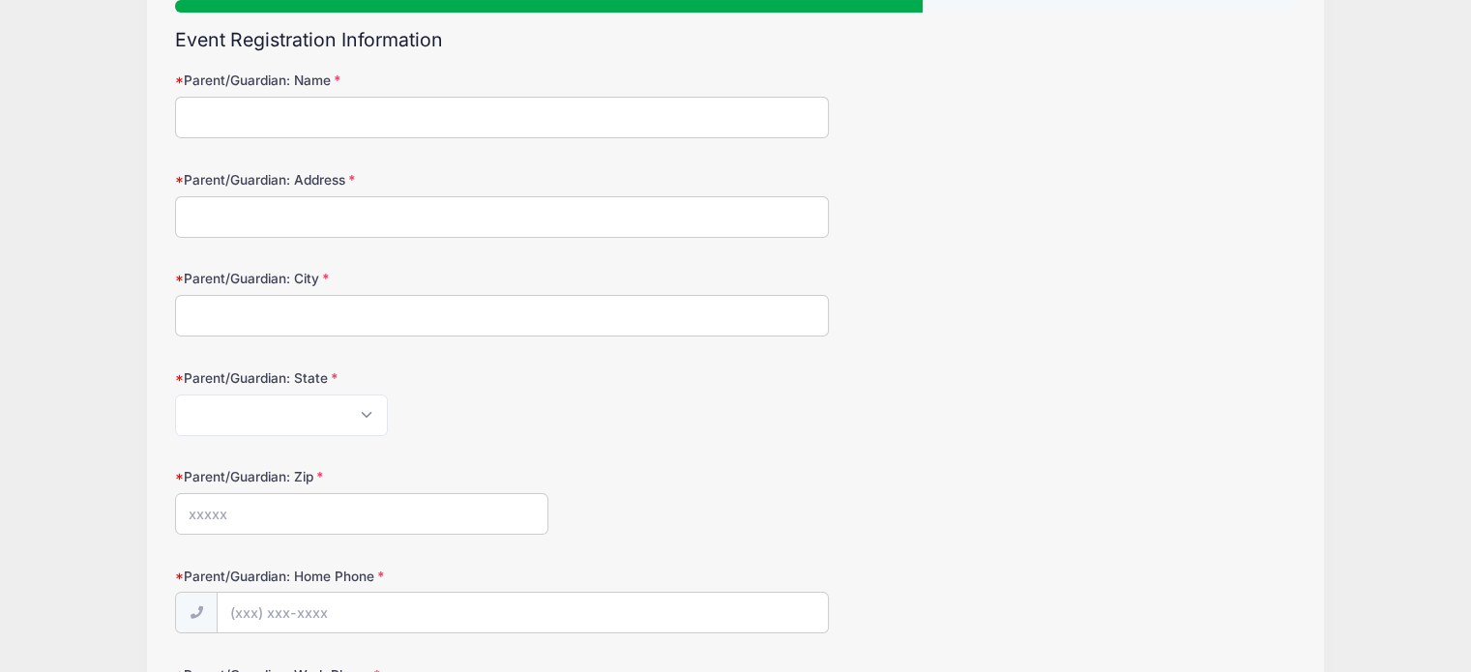
click at [403, 125] on input "Parent/Guardian: Name" at bounding box center [502, 118] width 654 height 42
type input "Noel Poulton"
type input "1390 OAKBOURNE DR"
type input "Columbus"
select select "OH"
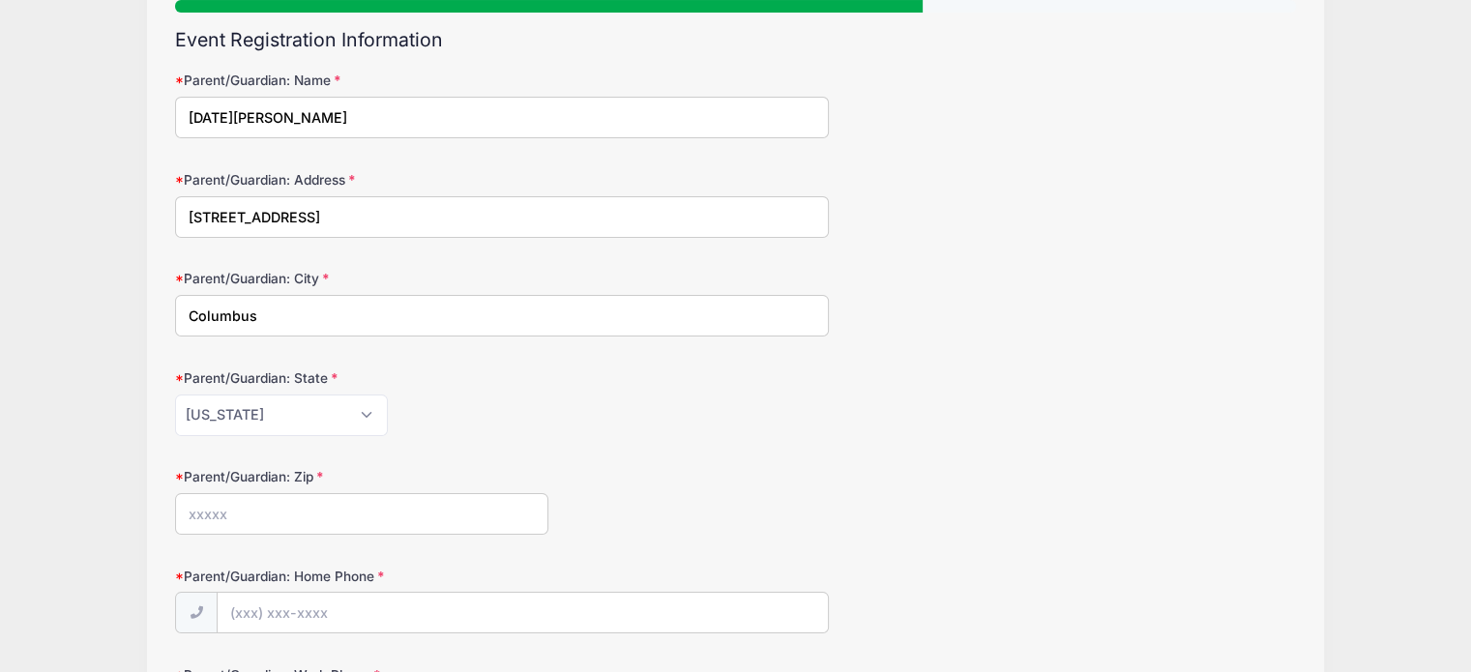
type input "43235"
type input "(216) 536-2388"
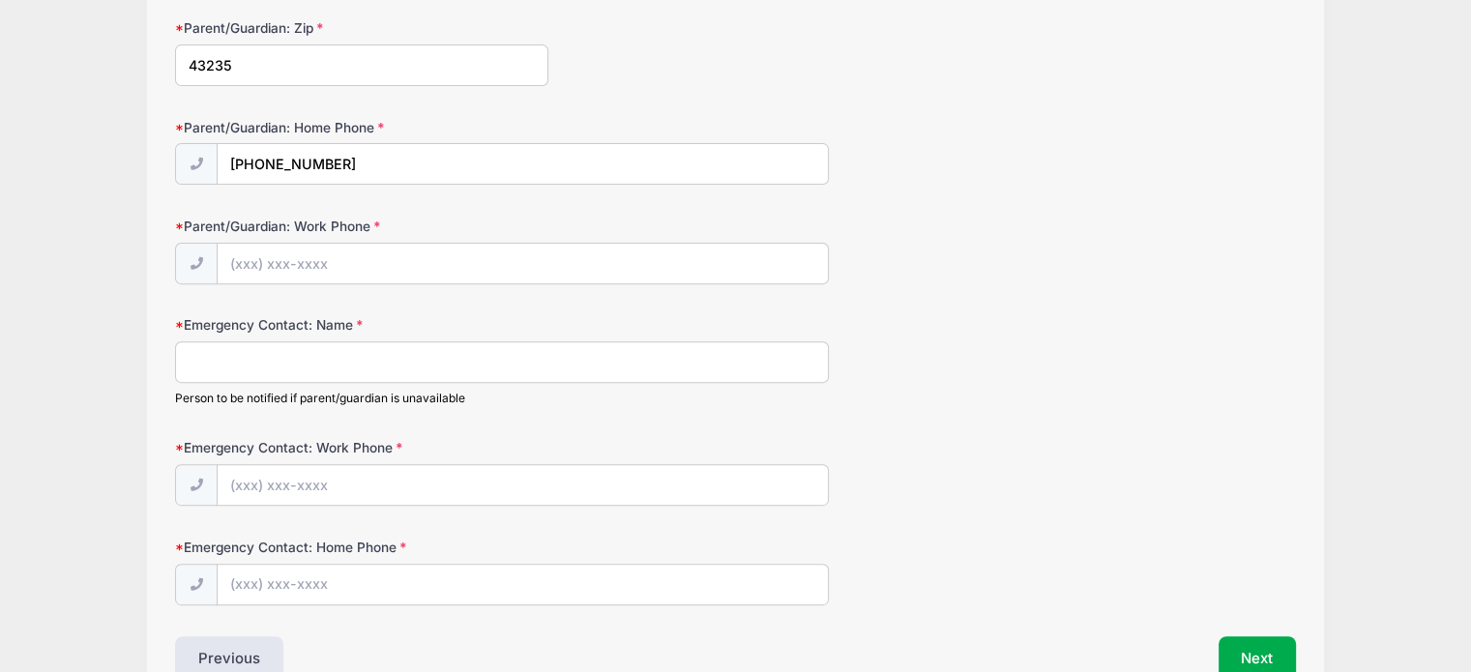
scroll to position [677, 0]
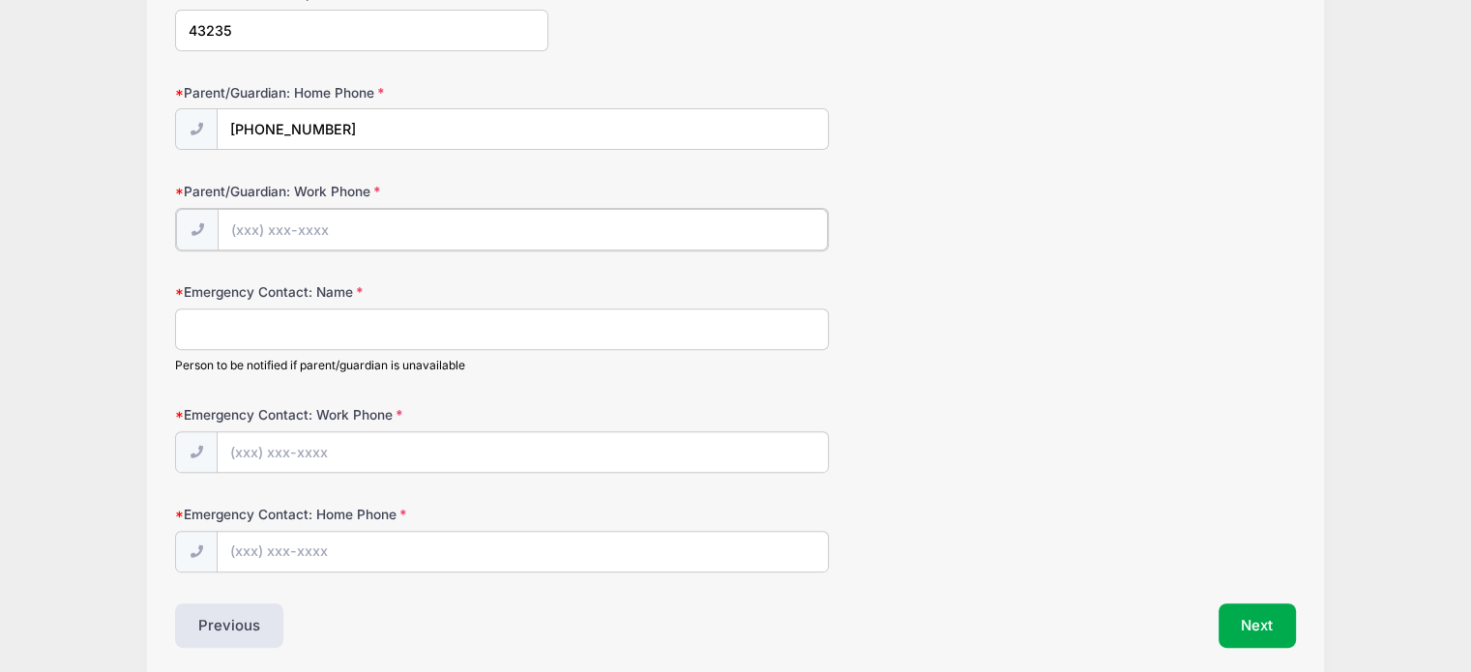
click at [267, 237] on input "Parent/Guardian: Work Phone" at bounding box center [523, 230] width 610 height 42
type input "(216) 536-2388"
click at [369, 313] on input "Emergency Contact: Name" at bounding box center [502, 328] width 654 height 42
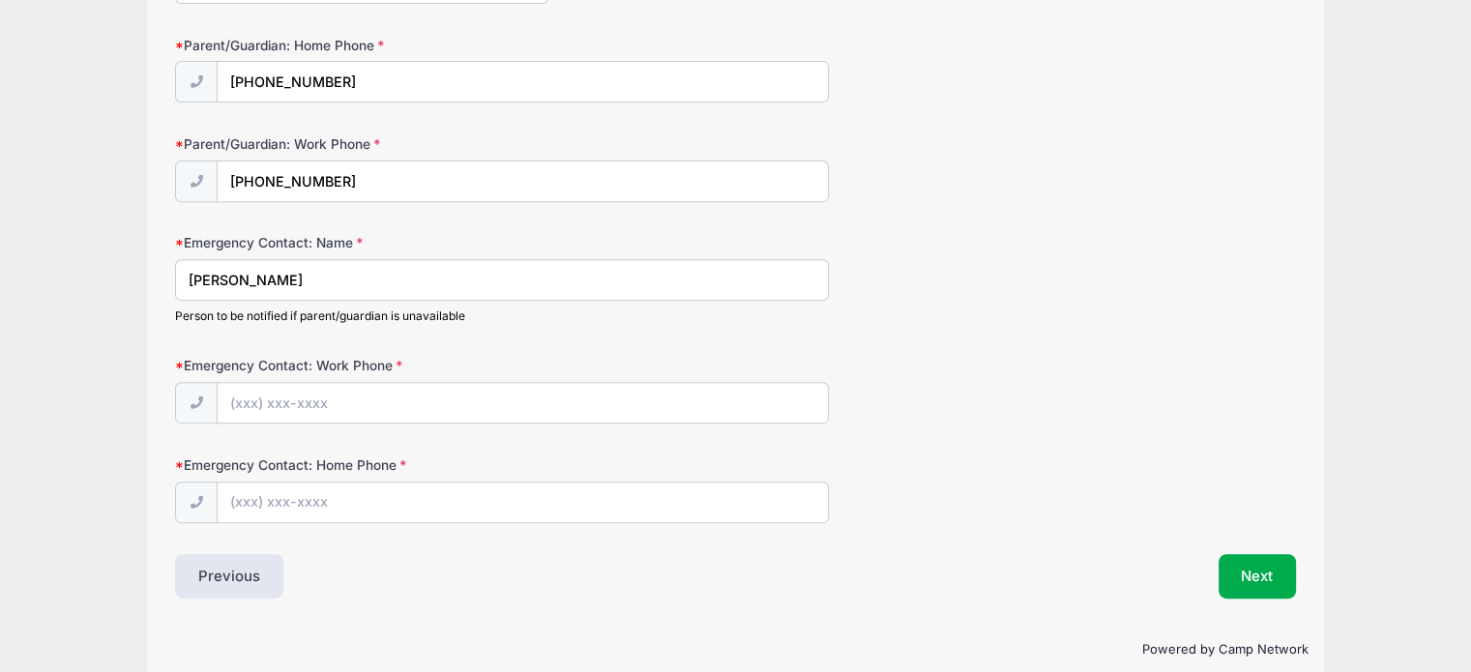
scroll to position [746, 0]
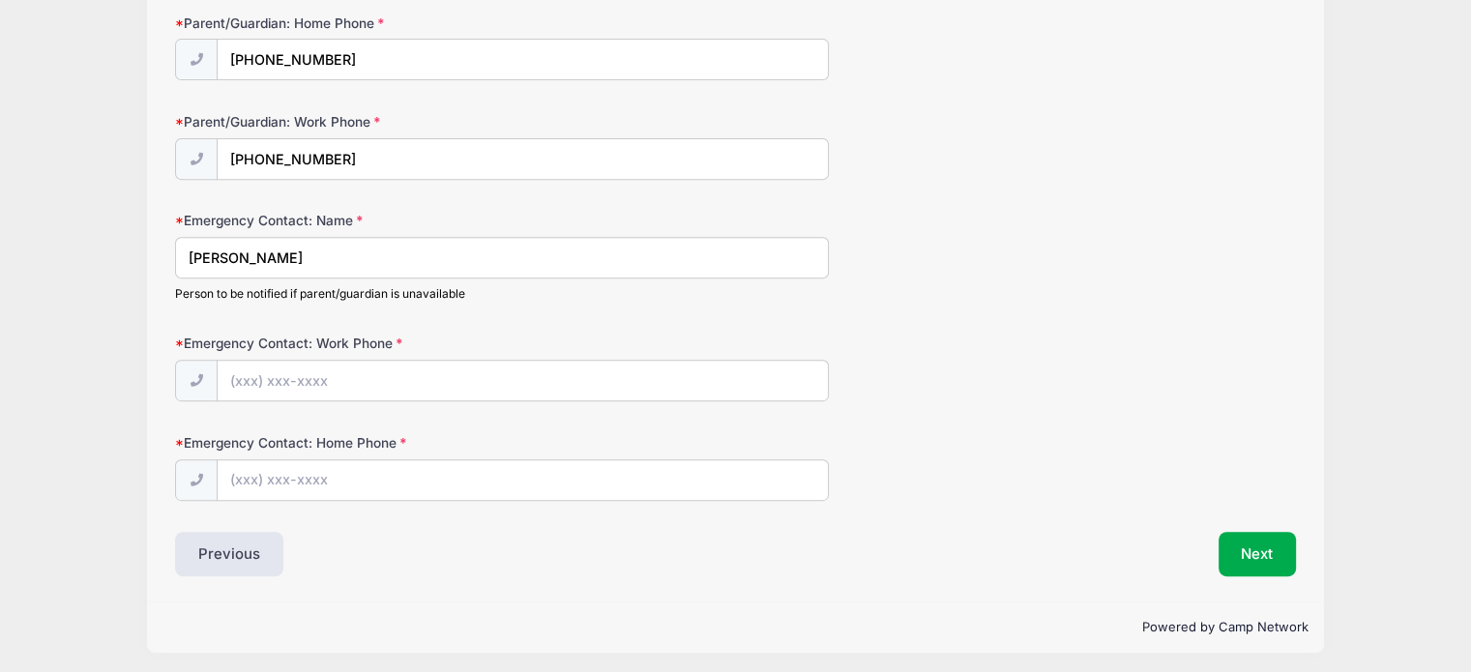
type input "Fred Poulton"
click at [353, 378] on input "Emergency Contact: Work Phone" at bounding box center [523, 382] width 610 height 42
type input "(216) 598-0648"
click at [365, 471] on input "Emergency Contact: Home Phone" at bounding box center [523, 481] width 610 height 42
type input "(216) 598-0648"
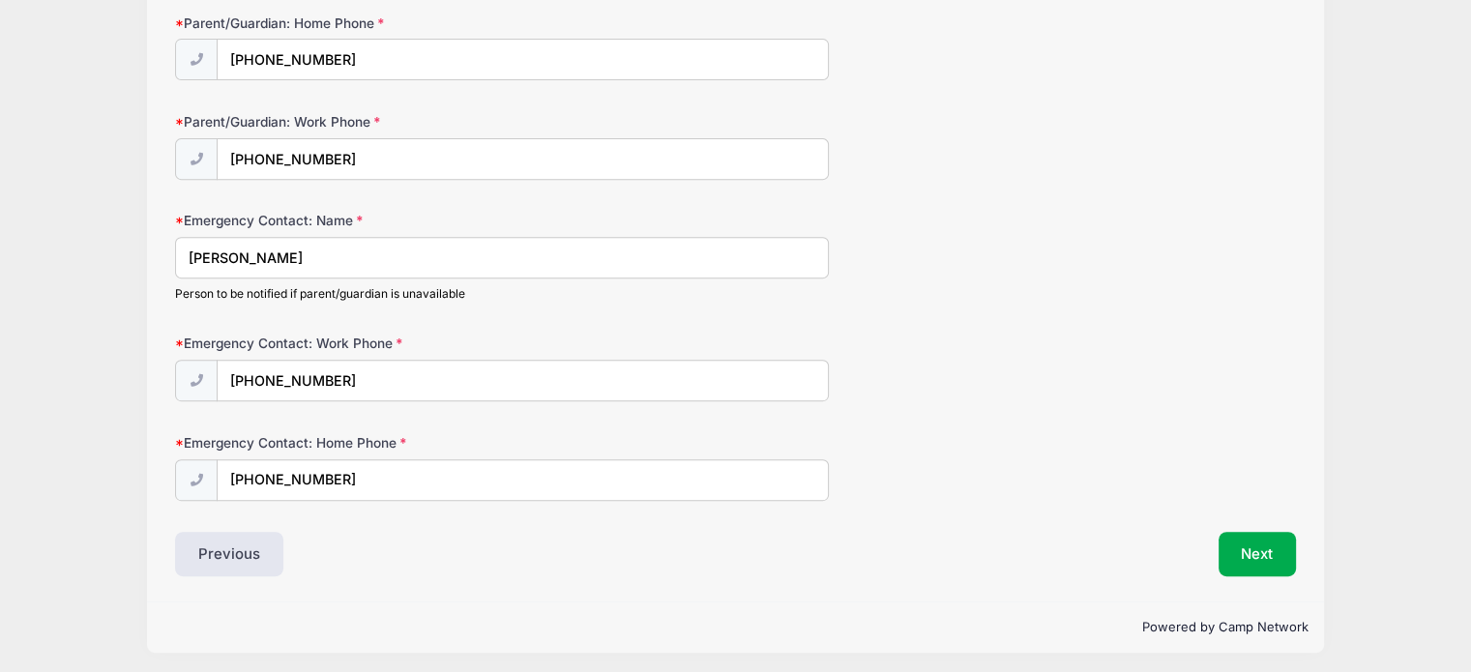
click at [488, 564] on div "Previous" at bounding box center [449, 554] width 569 height 44
click at [1268, 548] on button "Next" at bounding box center [1257, 554] width 78 height 44
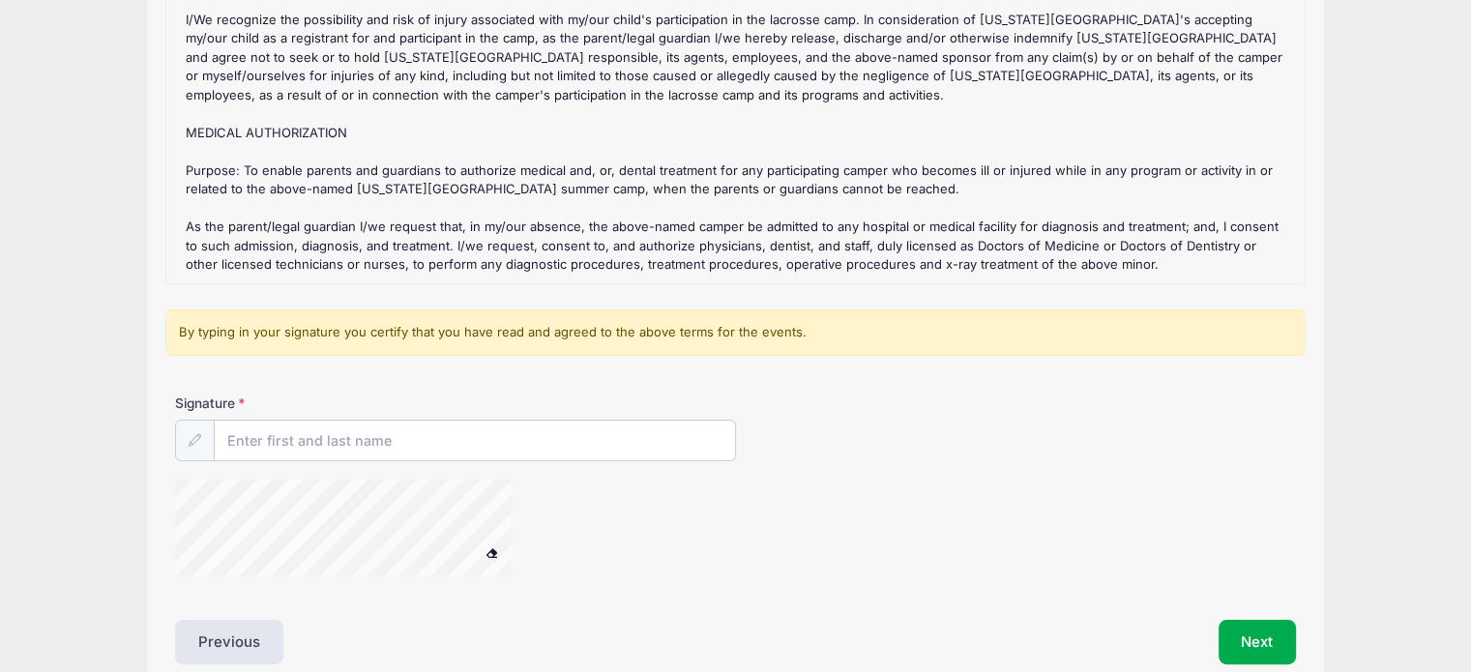
scroll to position [367, 0]
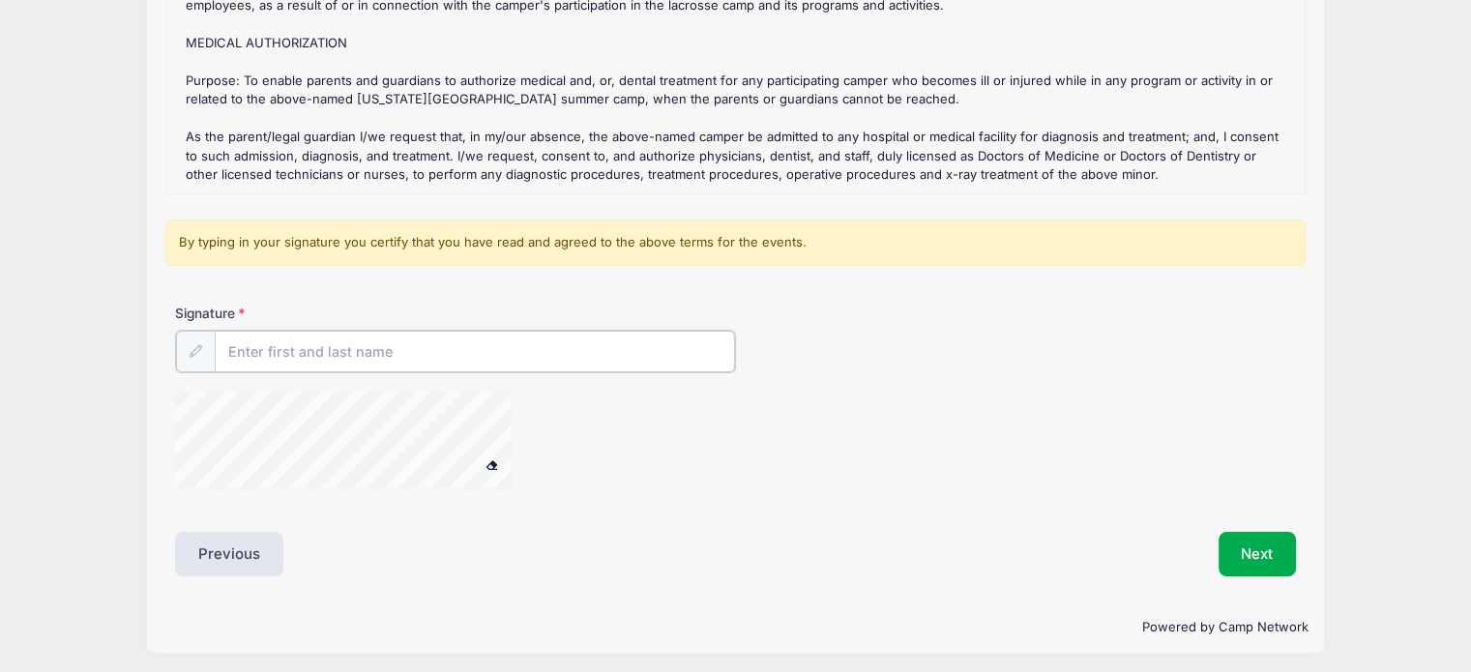
click at [329, 343] on input "Signature" at bounding box center [475, 352] width 520 height 42
type input "Noel Poulton"
click at [1241, 550] on button "Next" at bounding box center [1257, 552] width 78 height 44
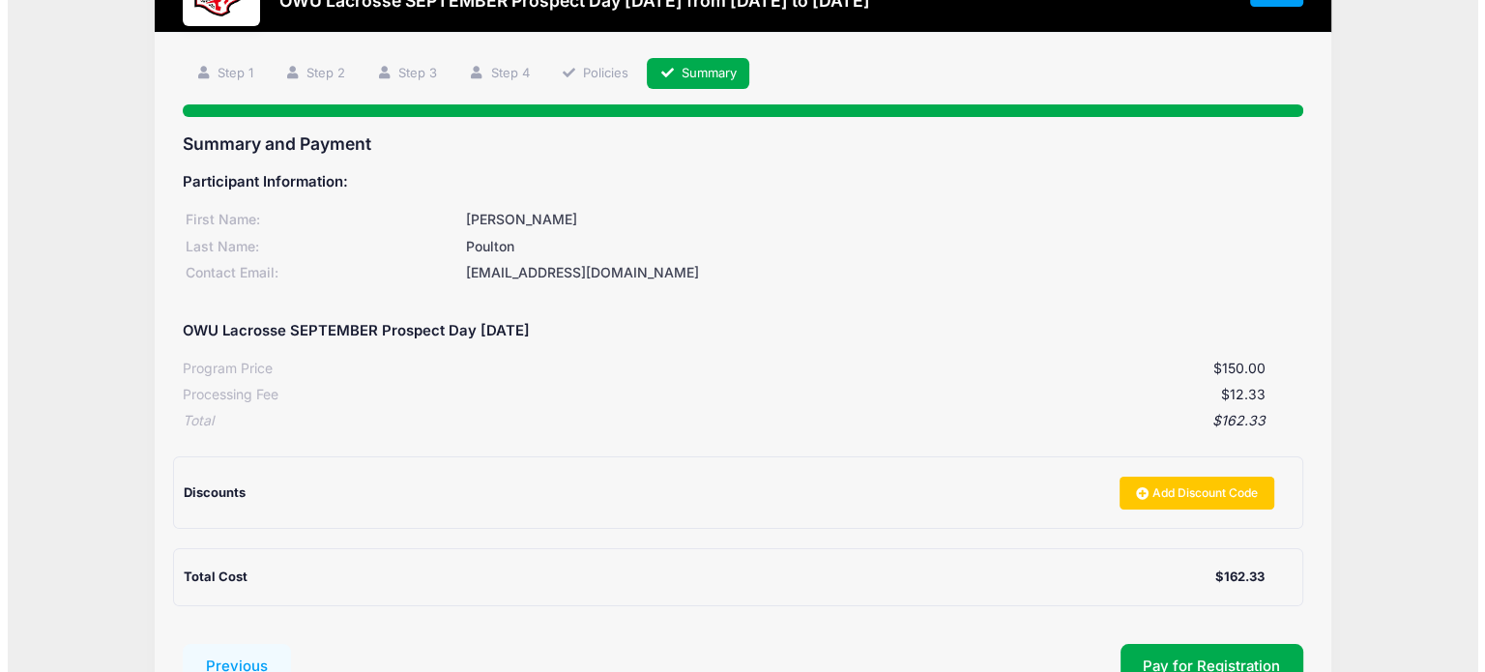
scroll to position [244, 0]
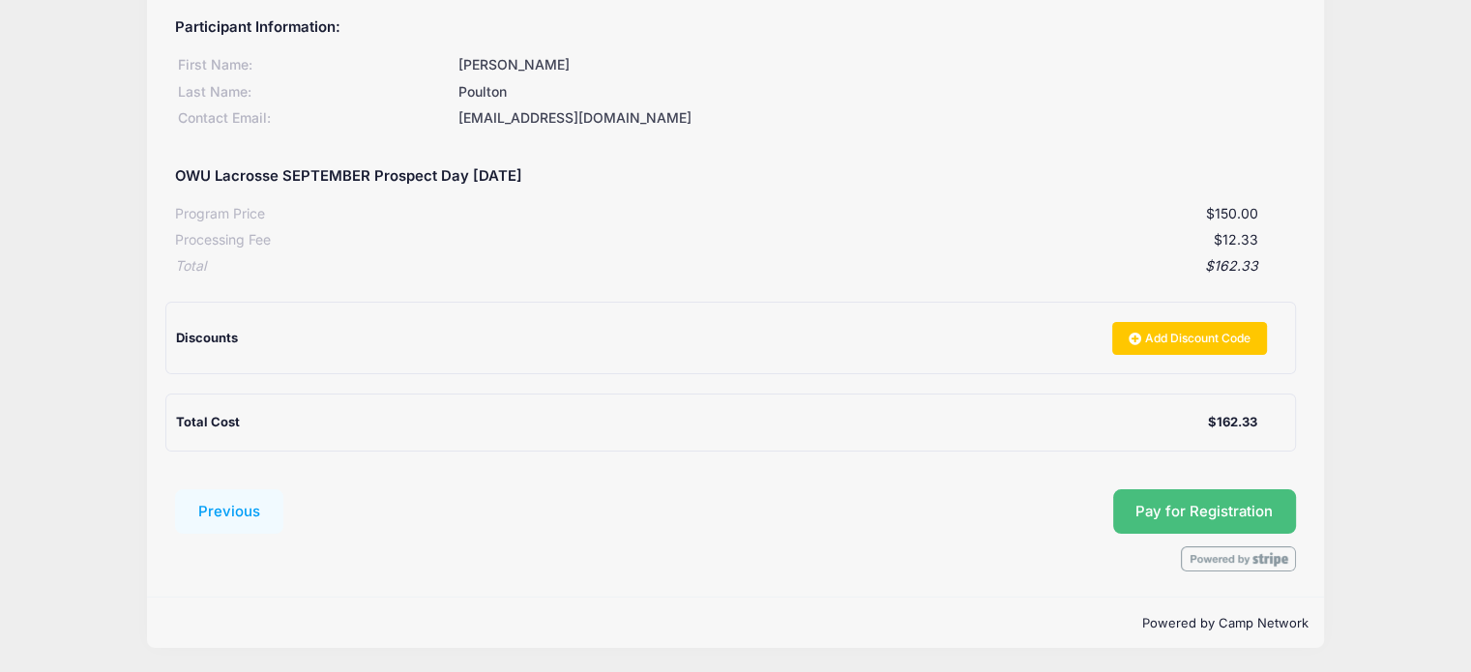
click at [1218, 513] on button "Pay for Registration" at bounding box center [1205, 511] width 184 height 44
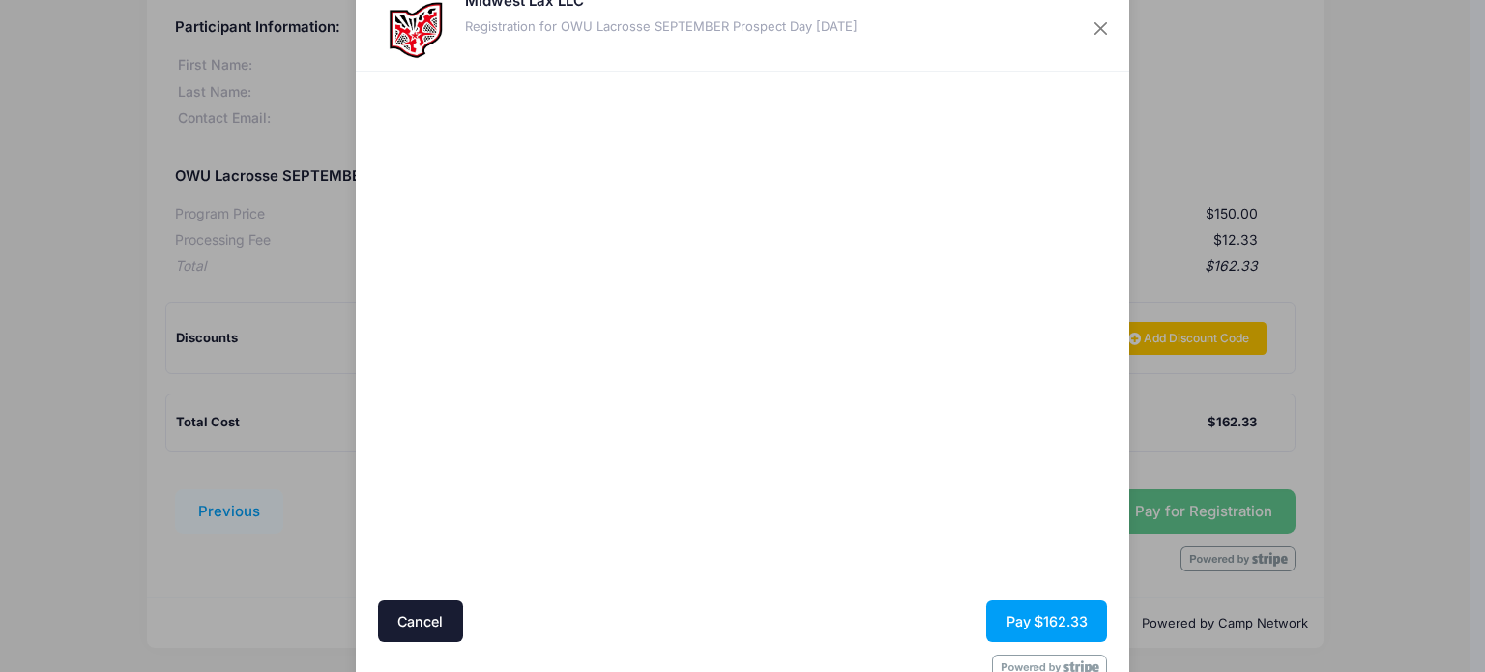
scroll to position [104, 0]
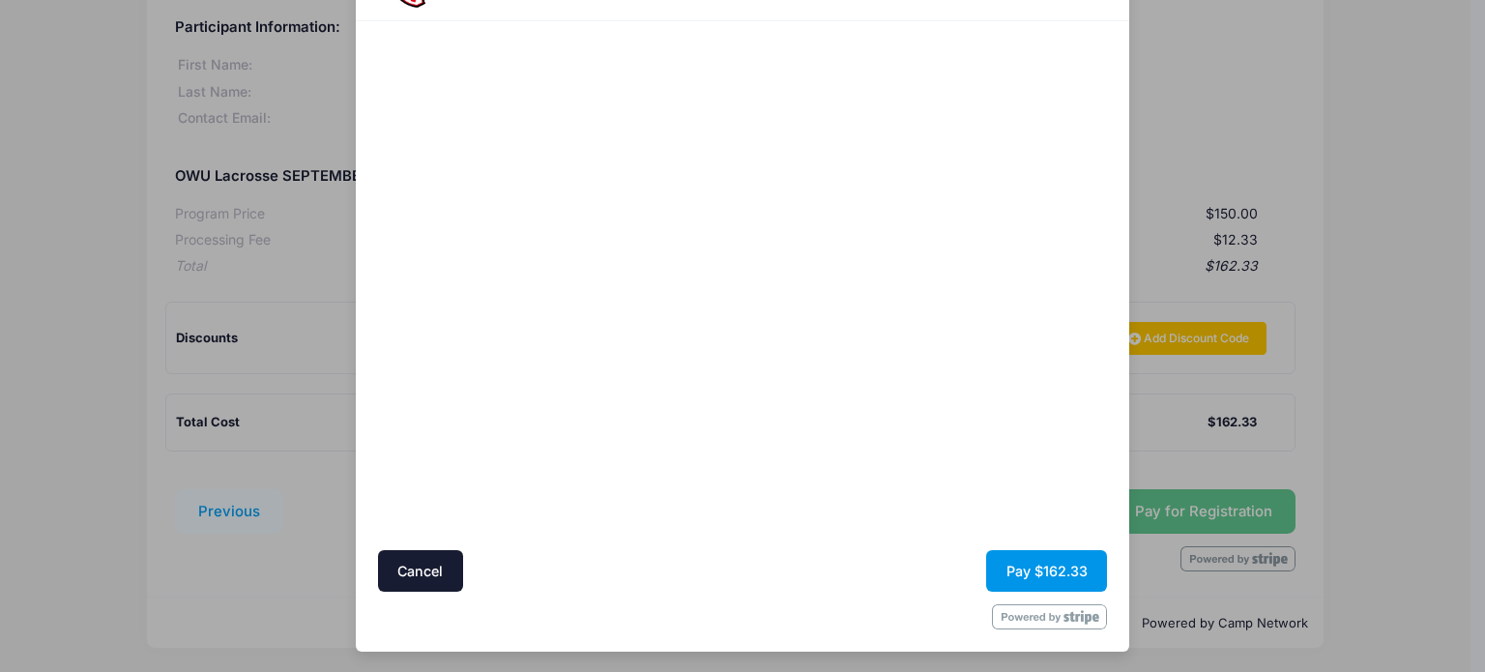
click at [1041, 565] on button "Pay $162.33" at bounding box center [1046, 571] width 121 height 42
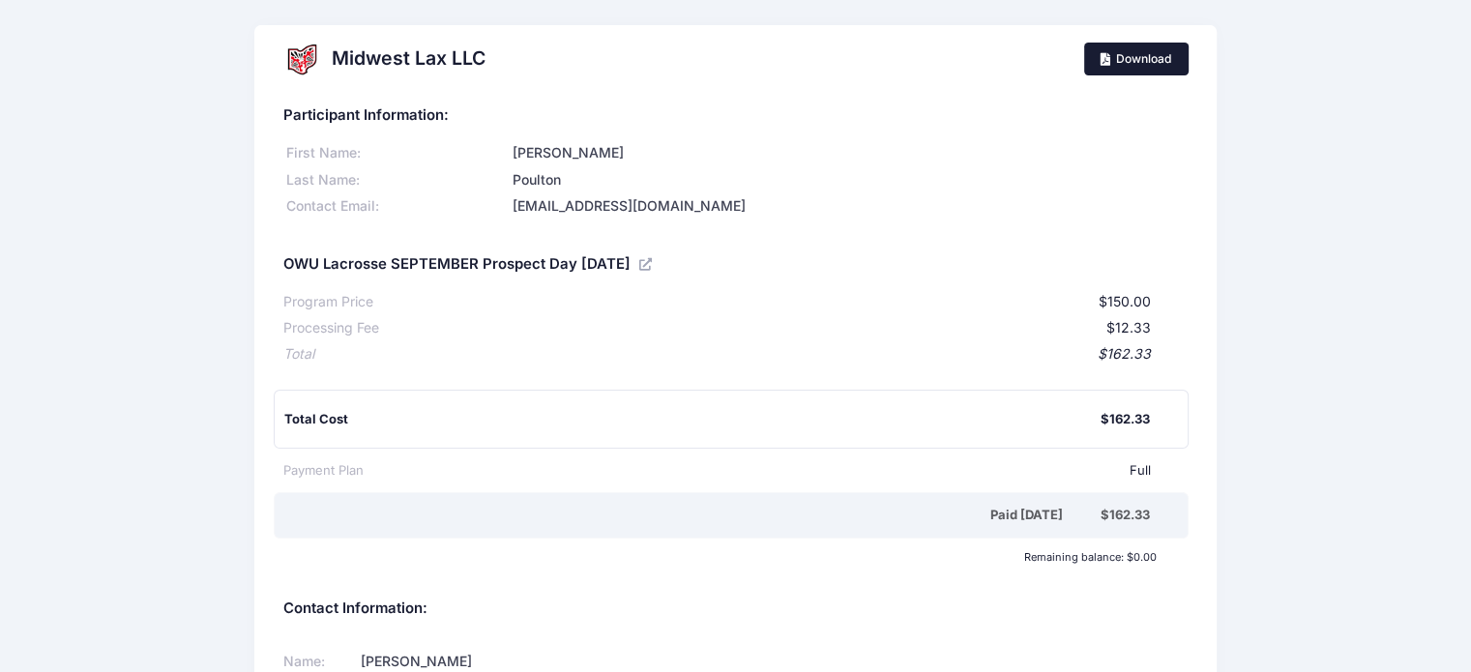
click at [1168, 57] on link "Download" at bounding box center [1136, 59] width 104 height 33
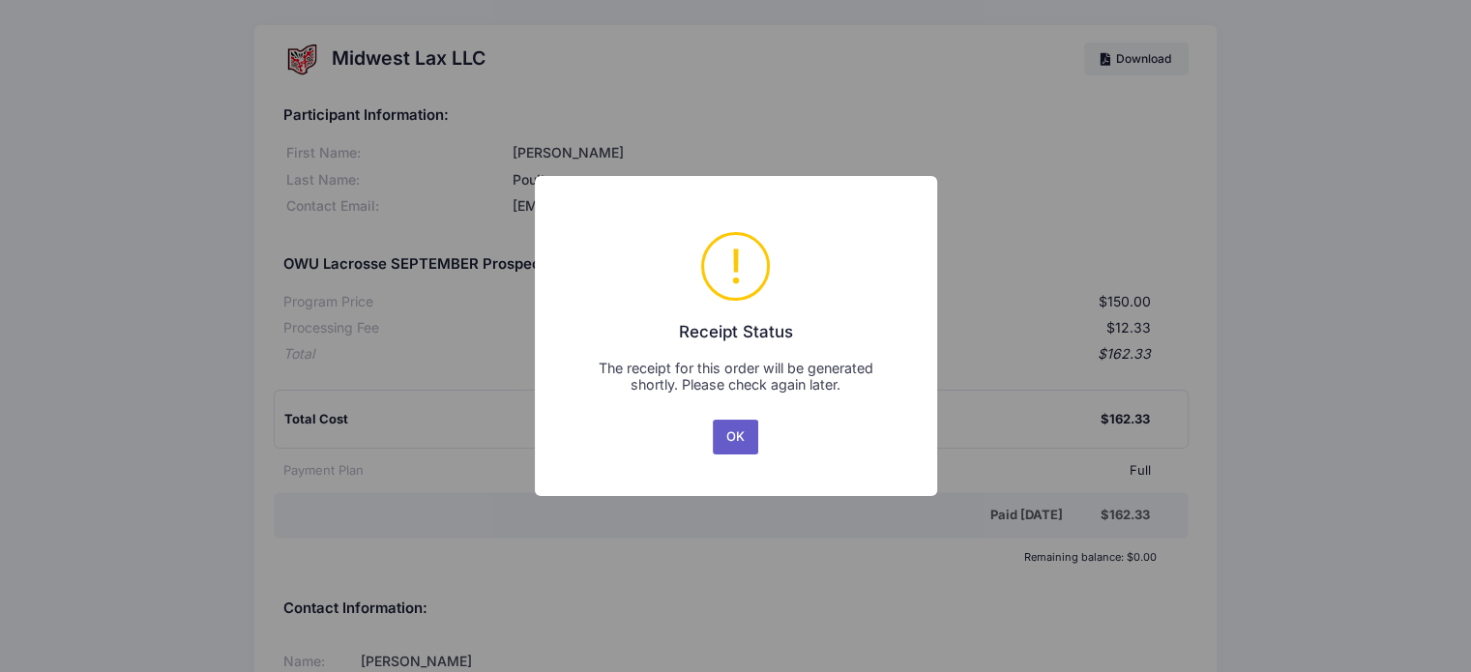
click at [735, 453] on button "OK" at bounding box center [736, 437] width 46 height 35
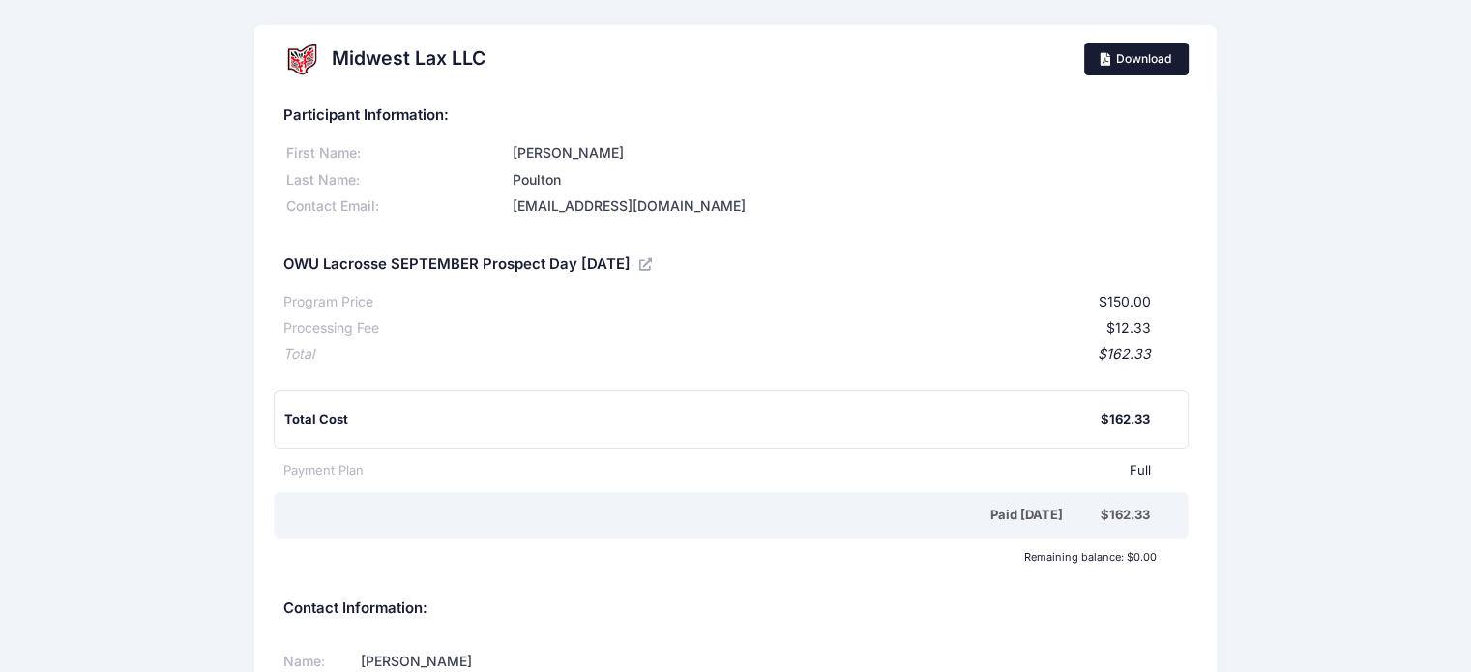
click at [1120, 61] on link "Download" at bounding box center [1136, 59] width 104 height 33
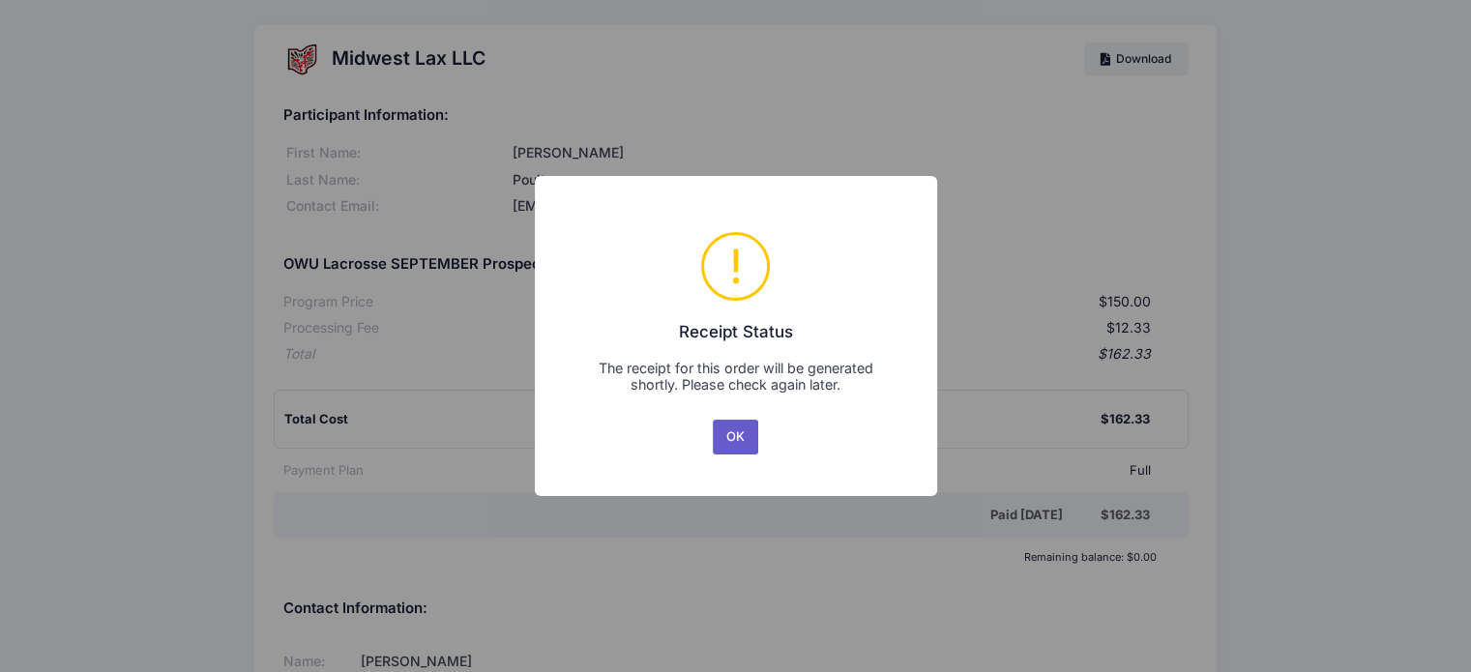
click at [725, 443] on button "OK" at bounding box center [736, 437] width 46 height 35
